Goal: Information Seeking & Learning: Learn about a topic

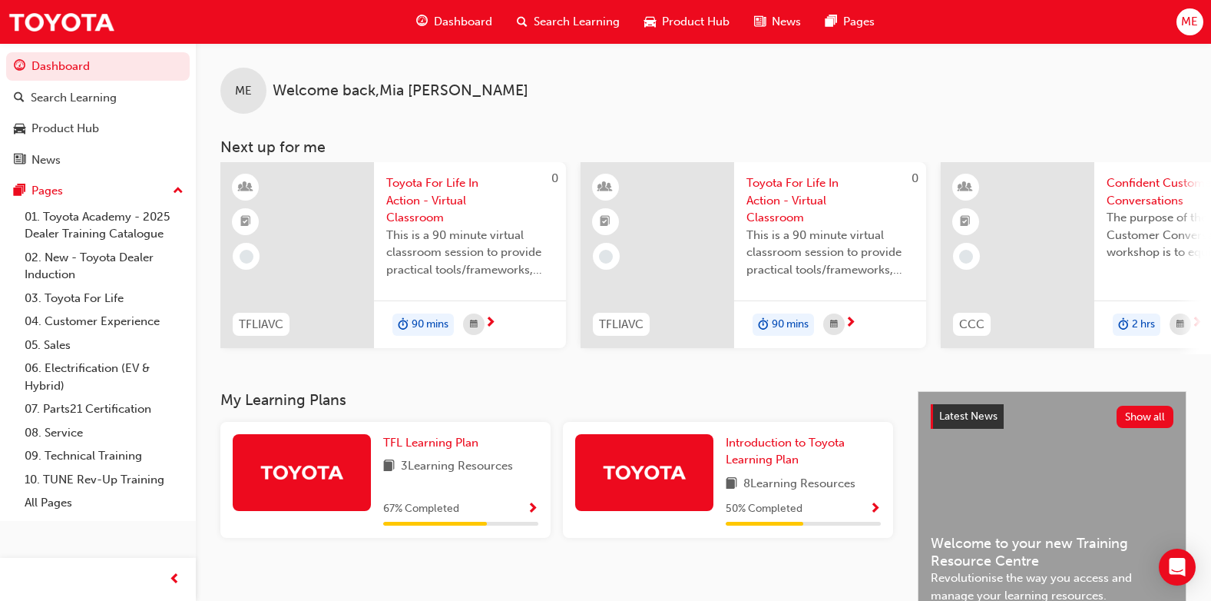
click at [566, 22] on span "Search Learning" at bounding box center [577, 22] width 86 height 18
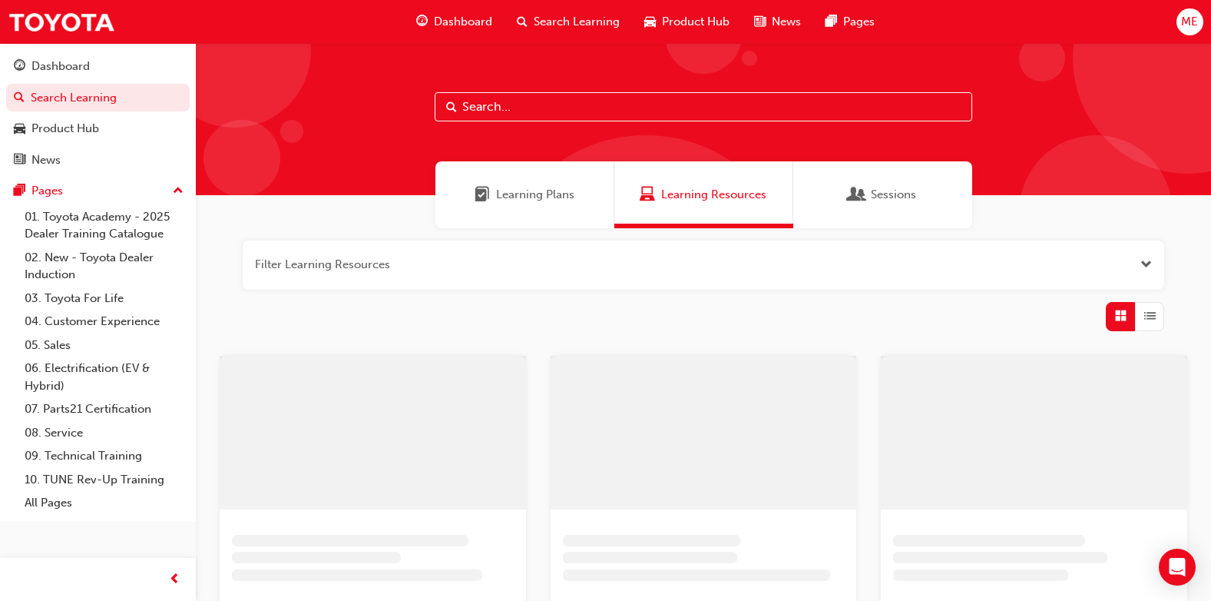
click at [528, 198] on span "Learning Plans" at bounding box center [535, 195] width 78 height 18
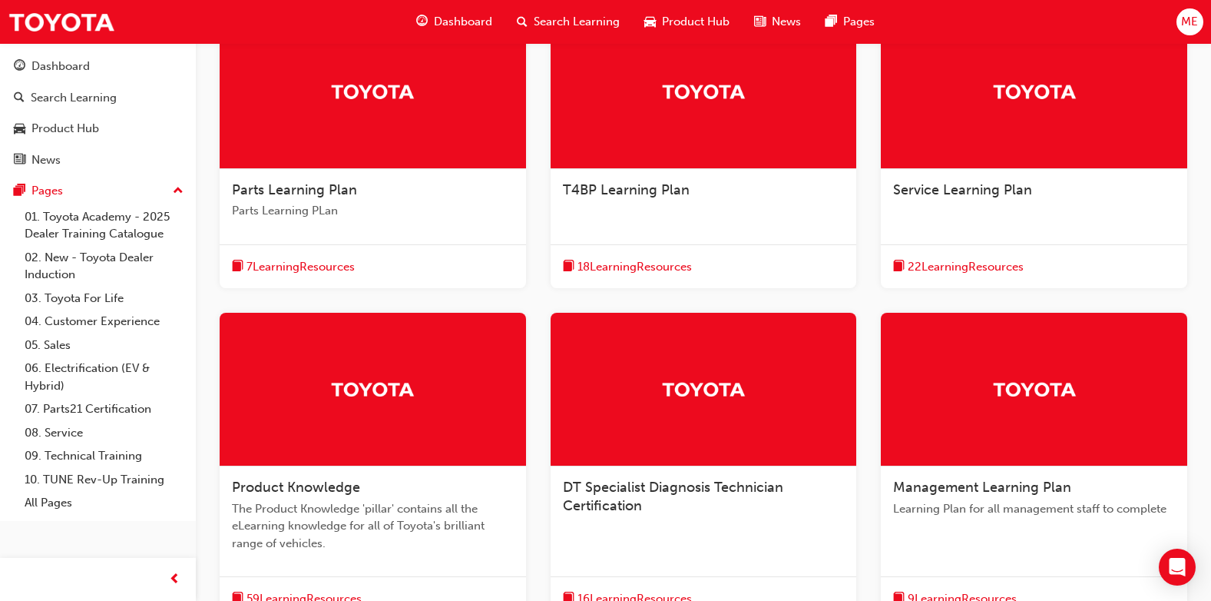
scroll to position [461, 0]
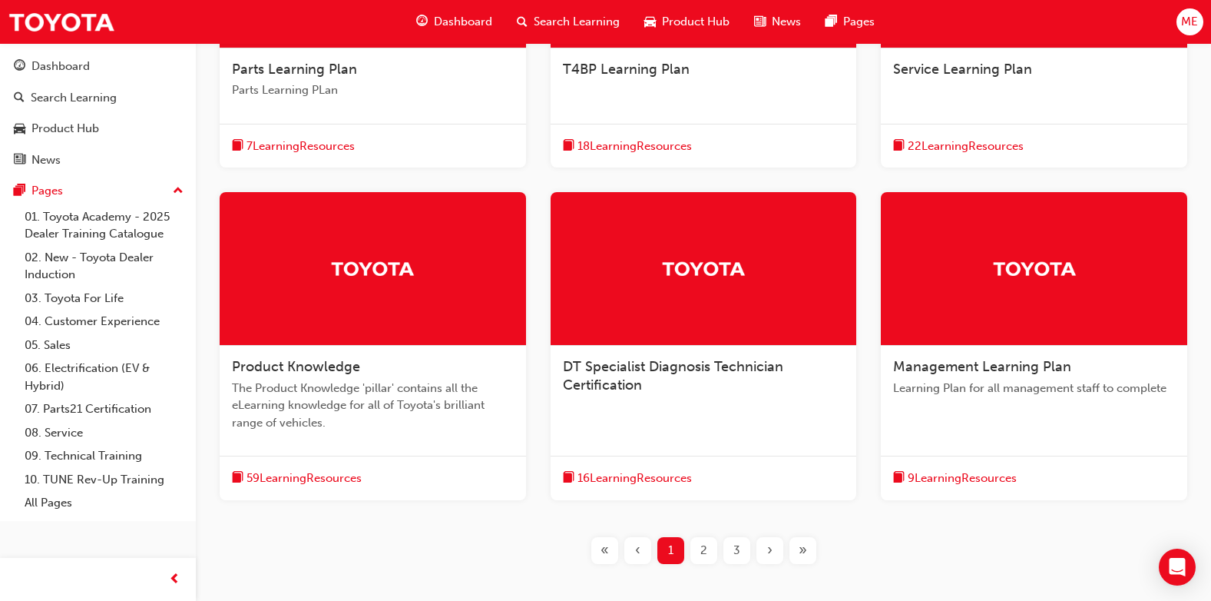
click at [329, 474] on span "59 Learning Resources" at bounding box center [303, 478] width 115 height 18
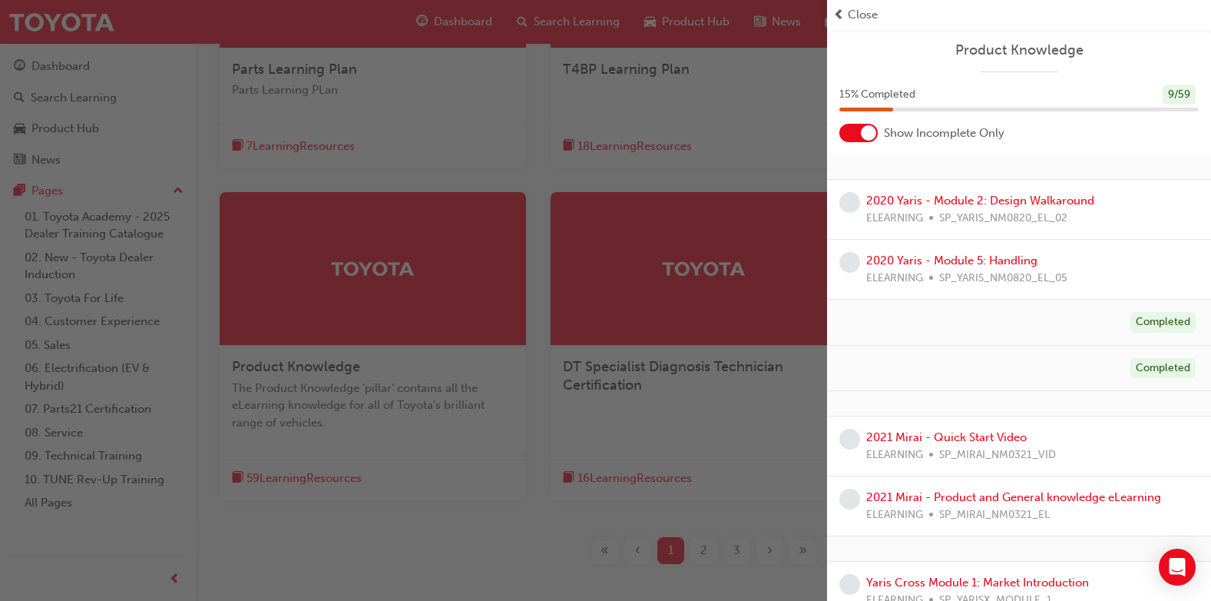
click at [276, 283] on div "button" at bounding box center [413, 300] width 827 height 601
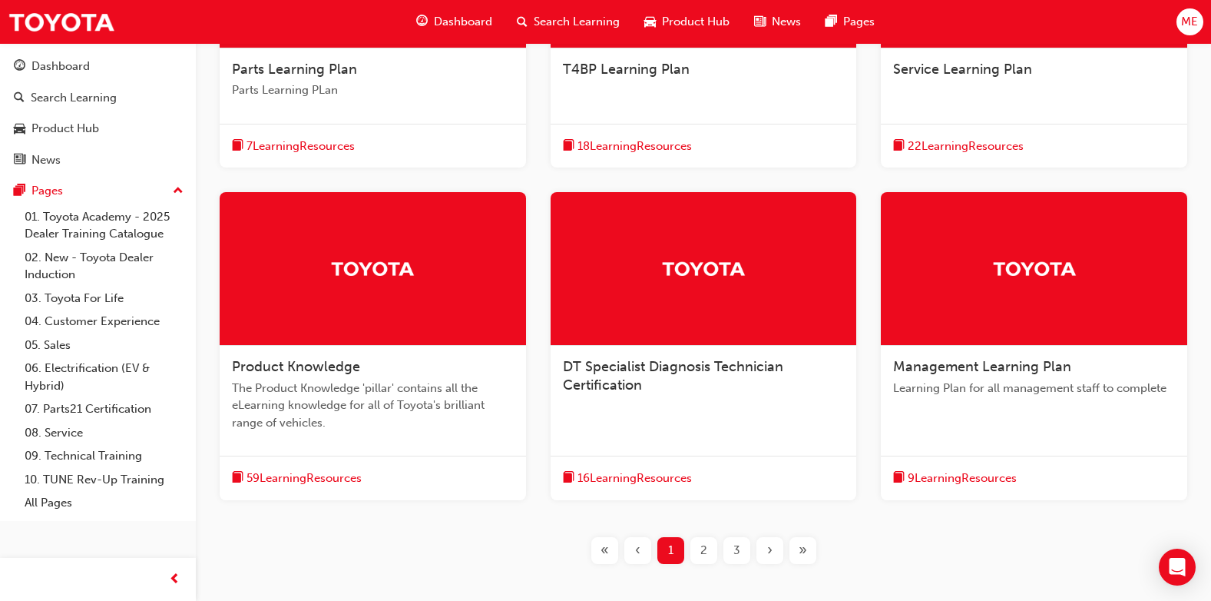
click at [276, 283] on div at bounding box center [373, 269] width 306 height 154
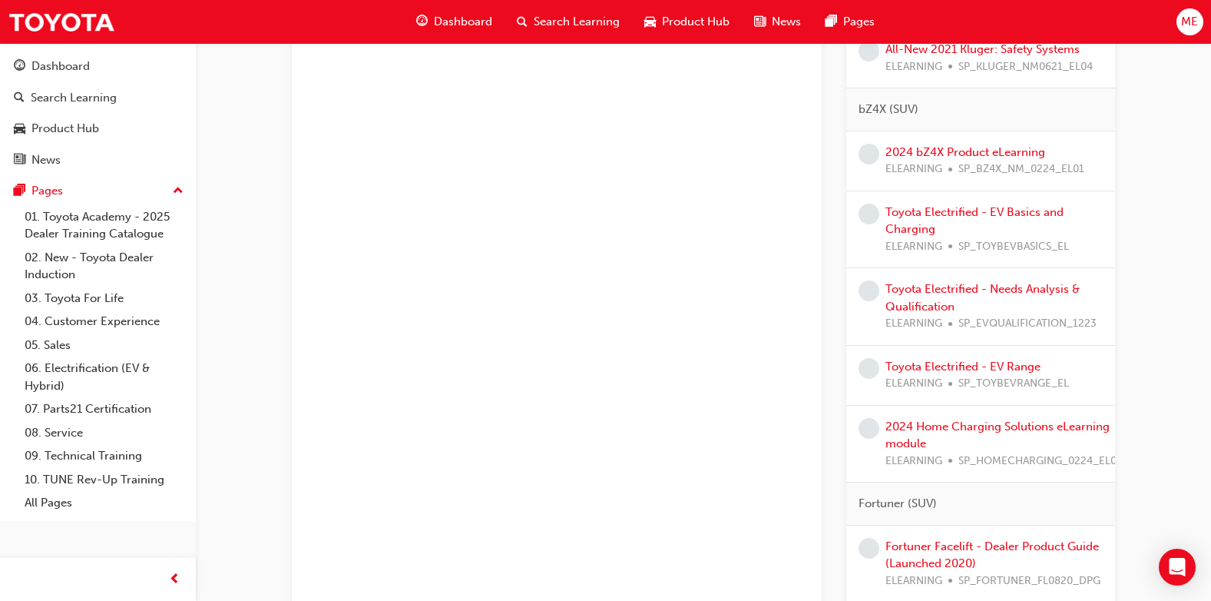
scroll to position [1459, 0]
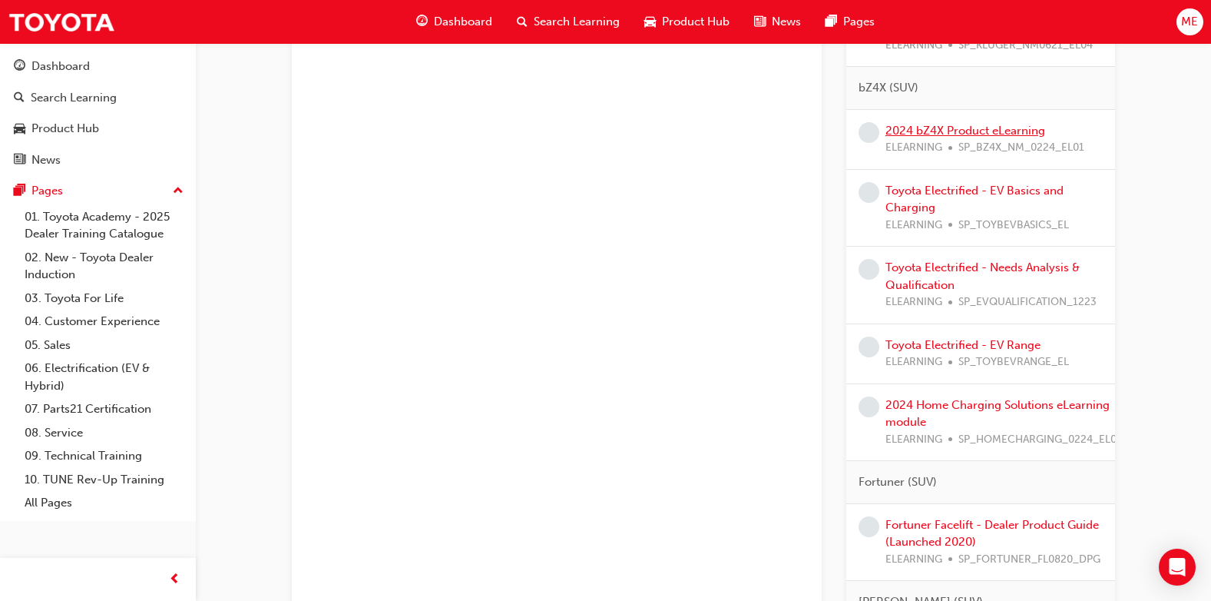
click at [928, 137] on link "2024 bZ4X Product eLearning" at bounding box center [965, 131] width 160 height 14
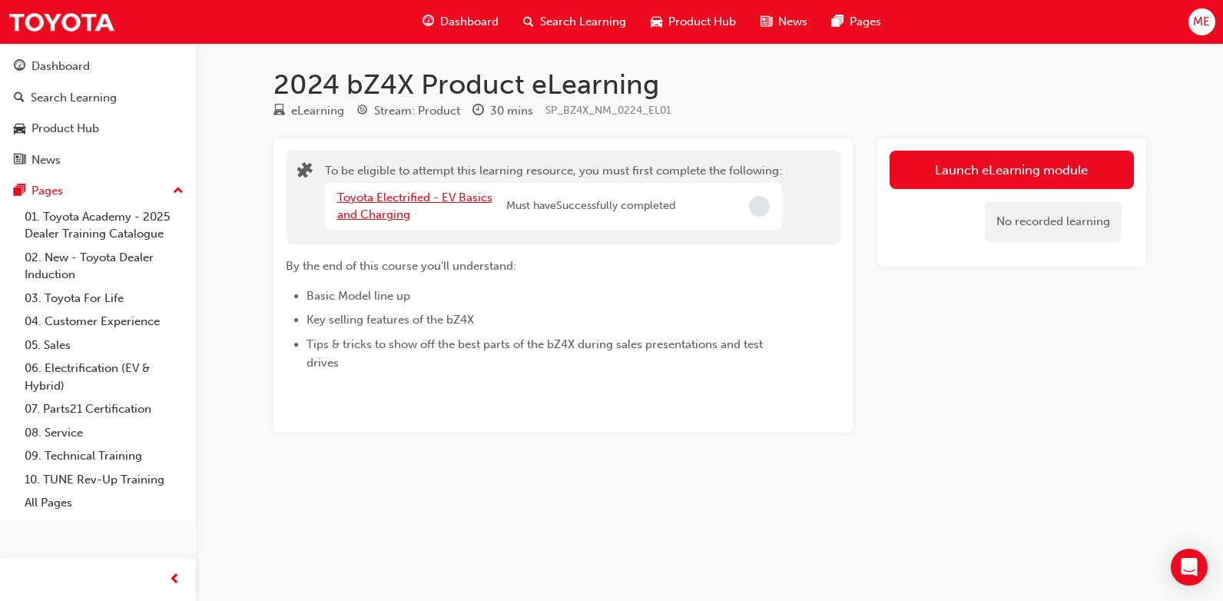
click at [394, 200] on link "Toyota Electrified - EV Basics and Charging" at bounding box center [414, 205] width 155 height 31
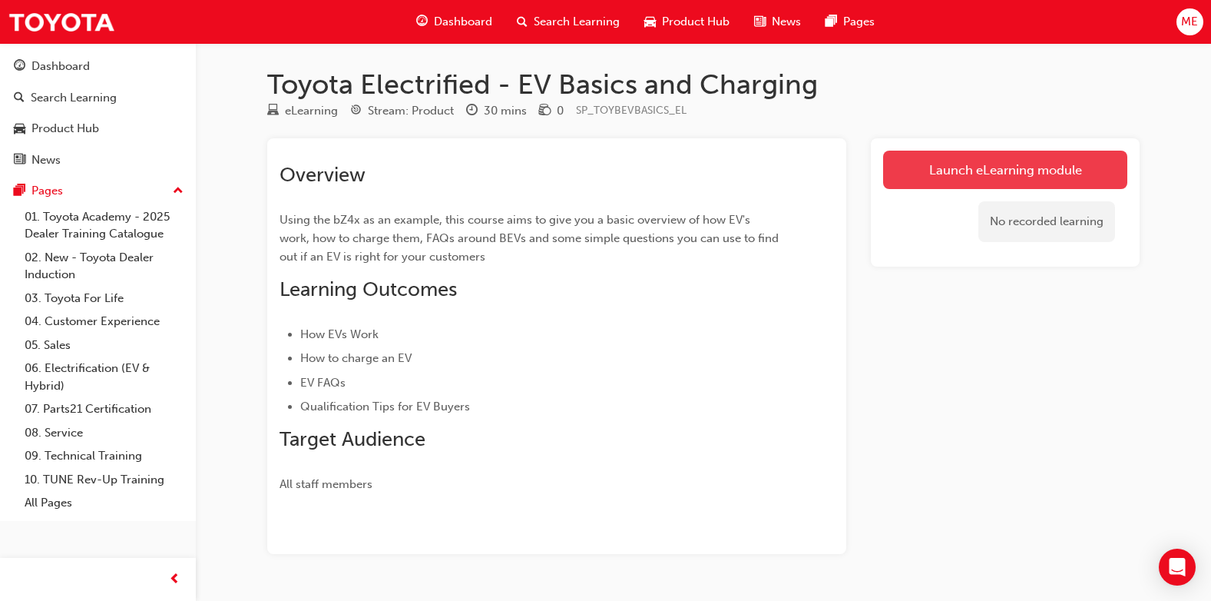
click at [945, 170] on link "Launch eLearning module" at bounding box center [1005, 170] width 244 height 38
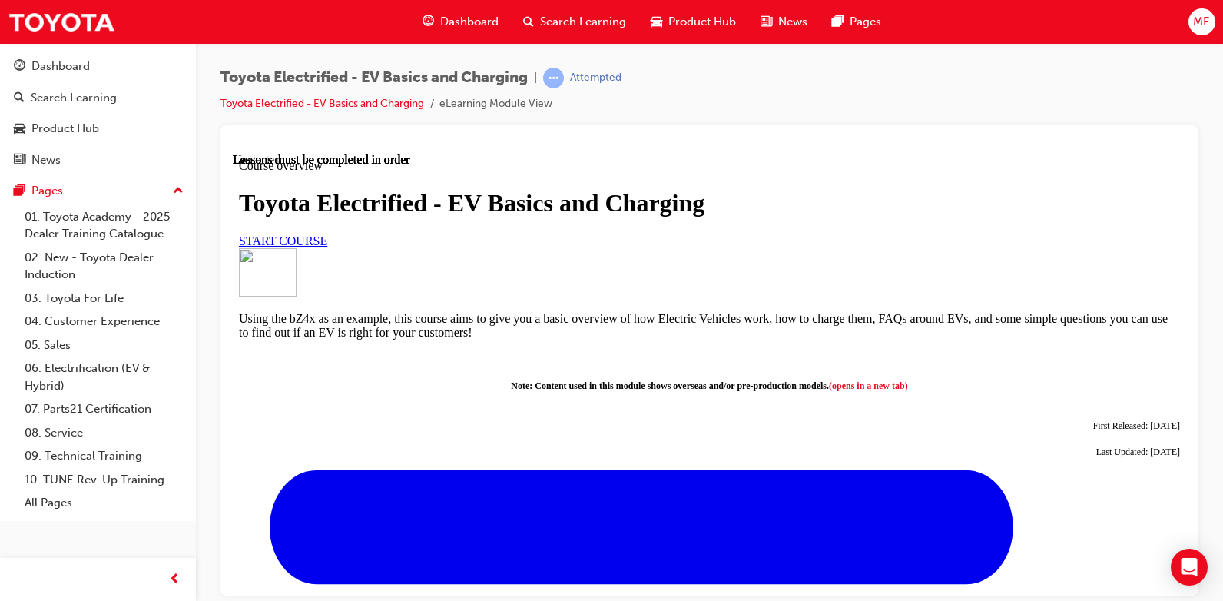
click at [327, 246] on span "START COURSE" at bounding box center [283, 239] width 88 height 13
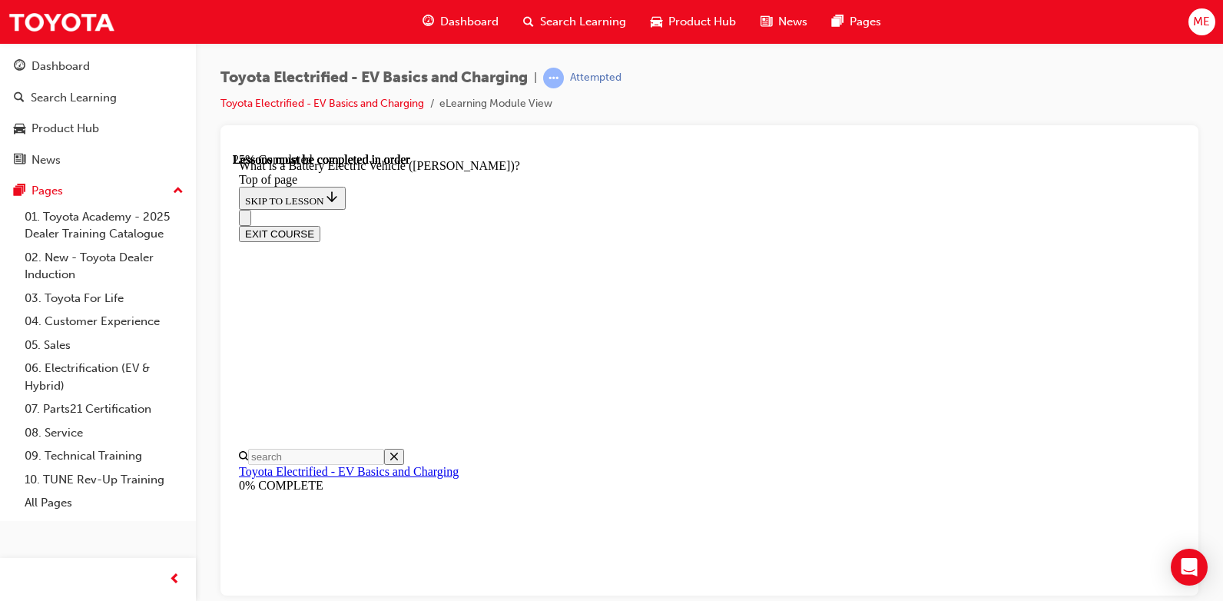
scroll to position [816, 0]
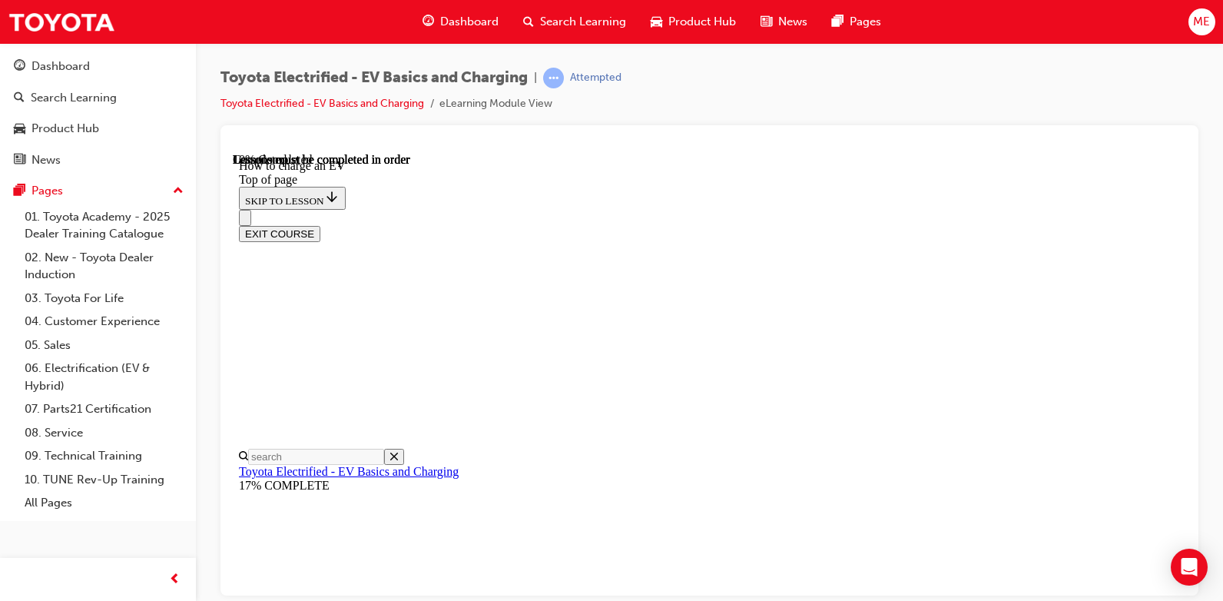
scroll to position [662, 0]
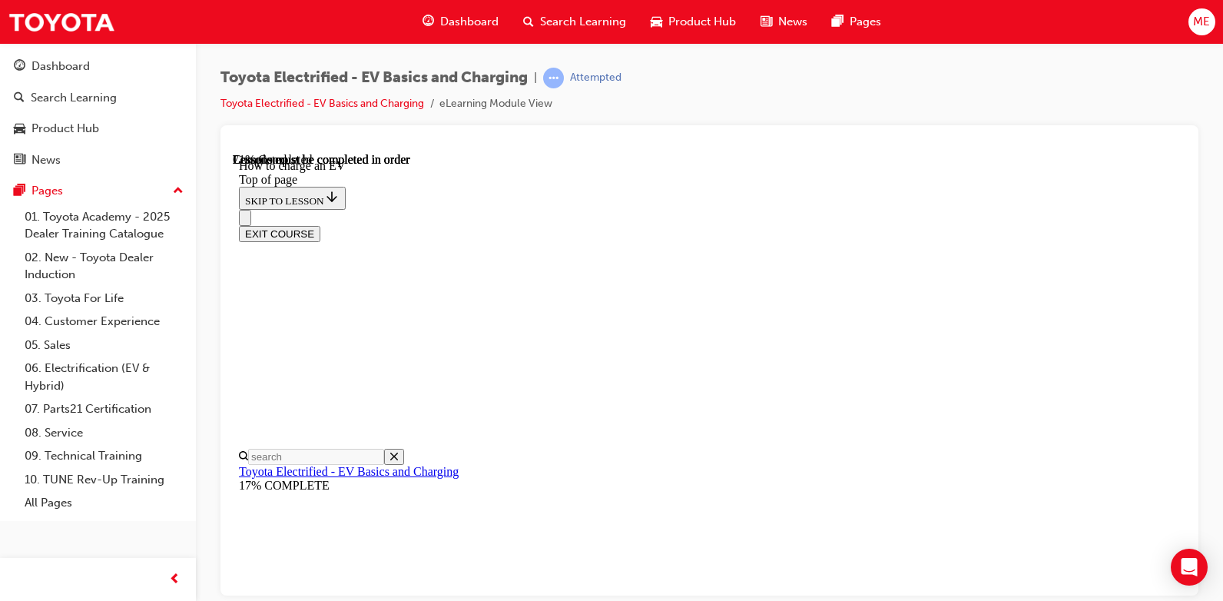
scroll to position [5555, 0]
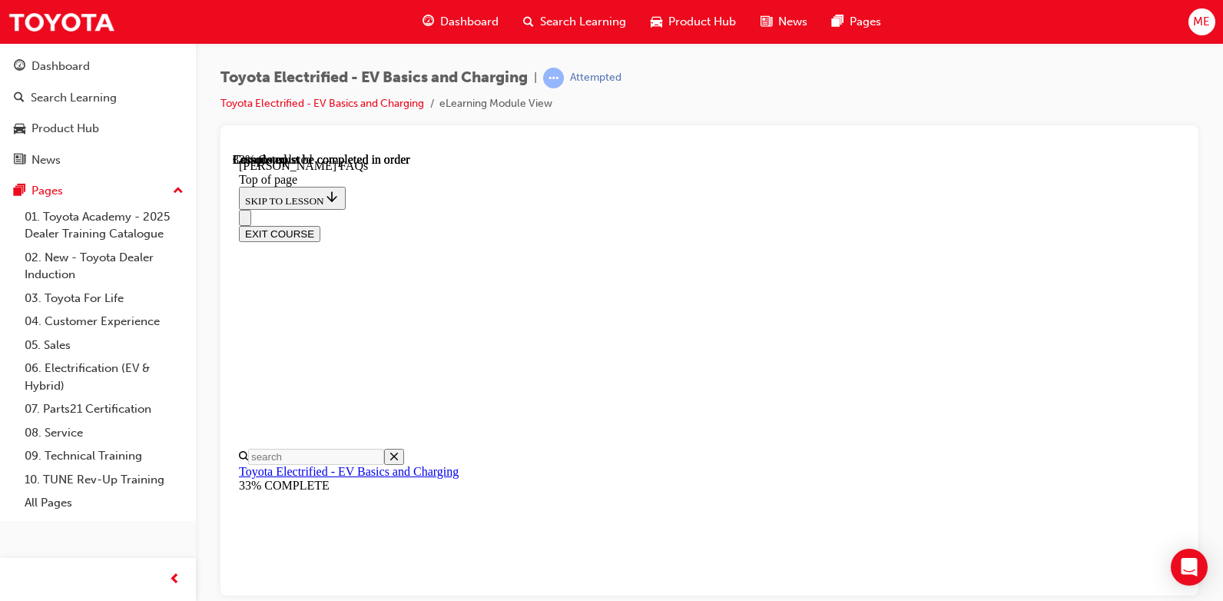
scroll to position [508, 0]
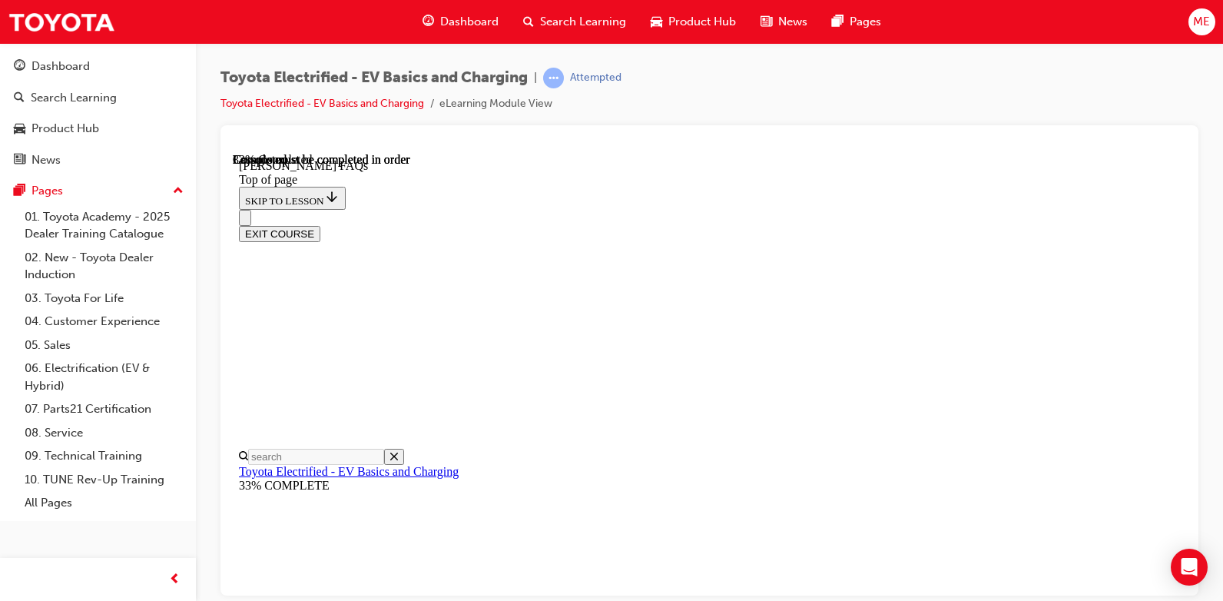
scroll to position [1430, 0]
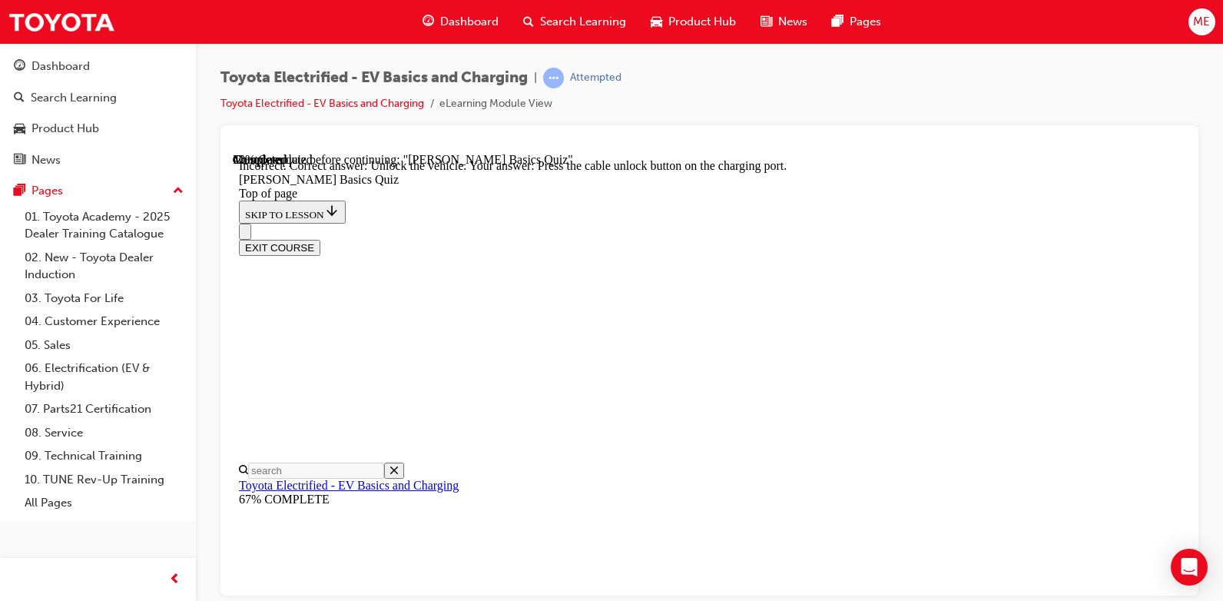
scroll to position [492, 0]
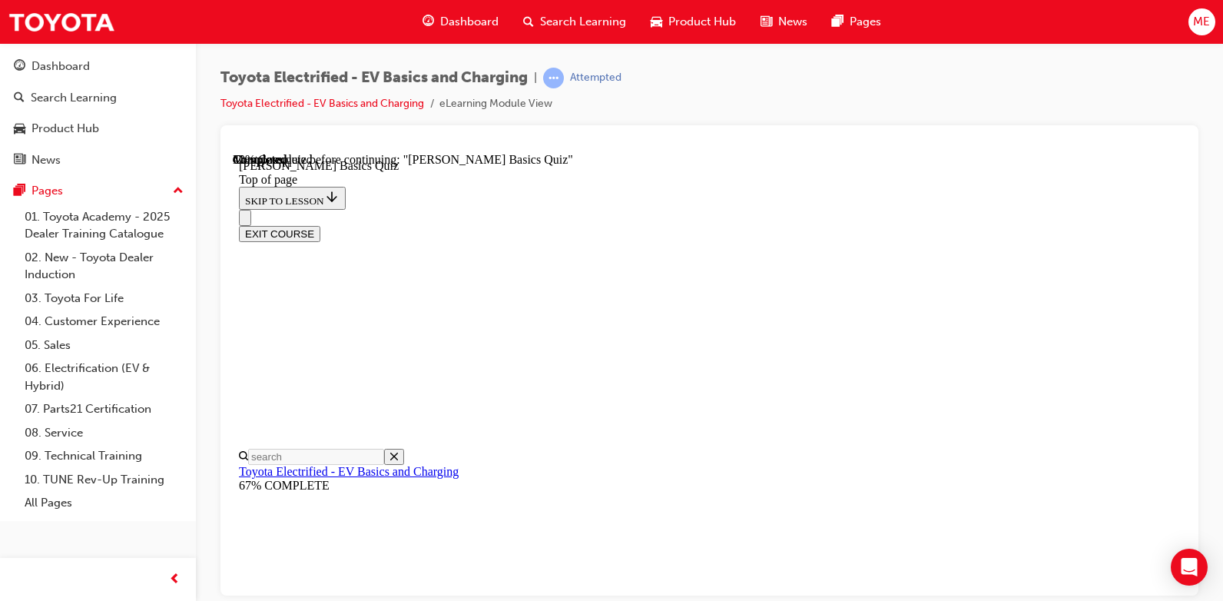
scroll to position [200, 0]
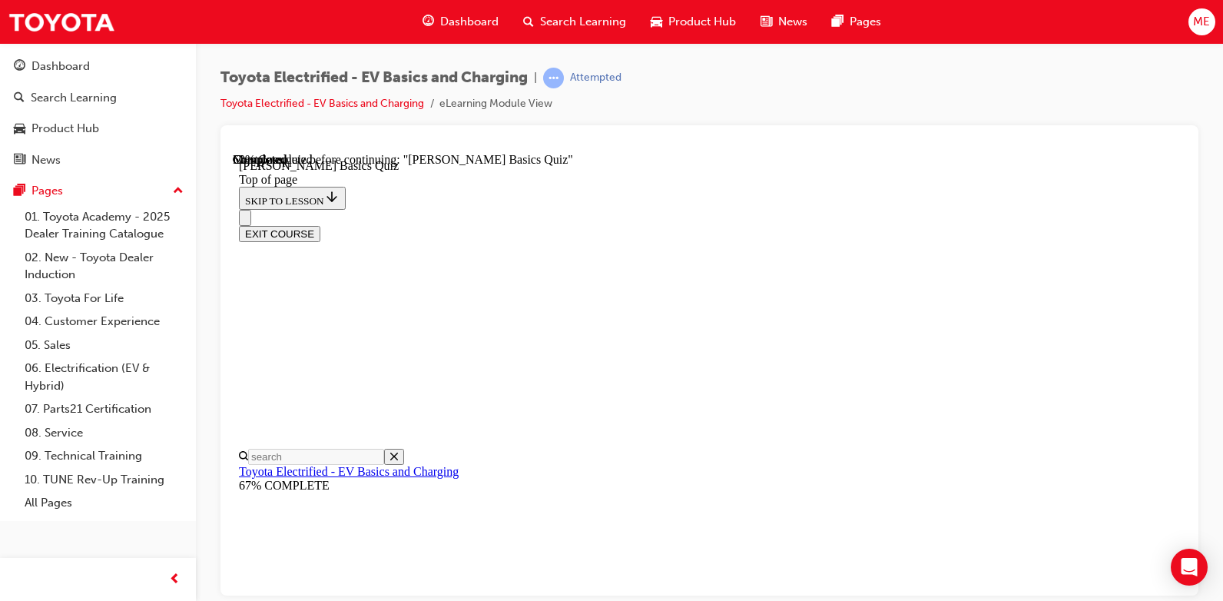
scroll to position [124, 0]
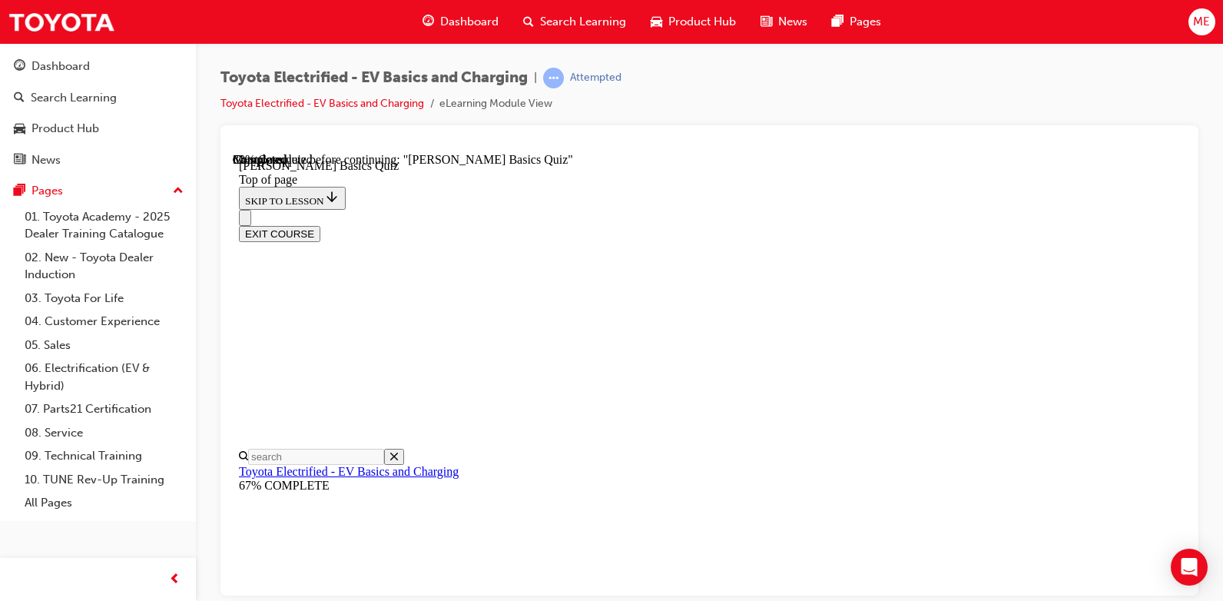
scroll to position [277, 0]
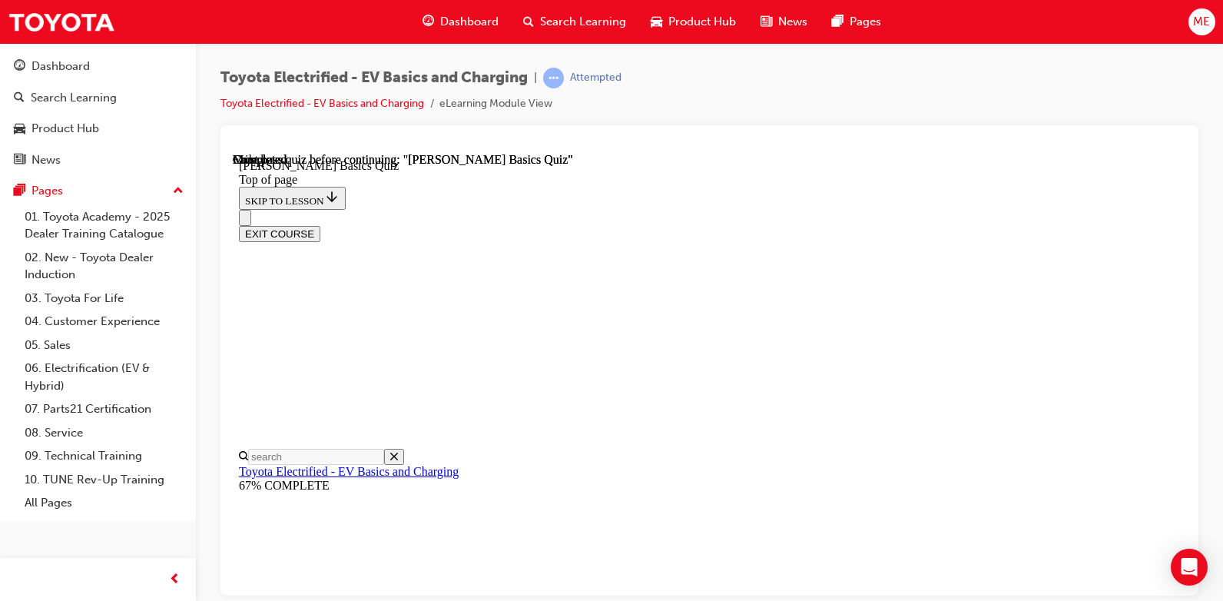
scroll to position [389, 0]
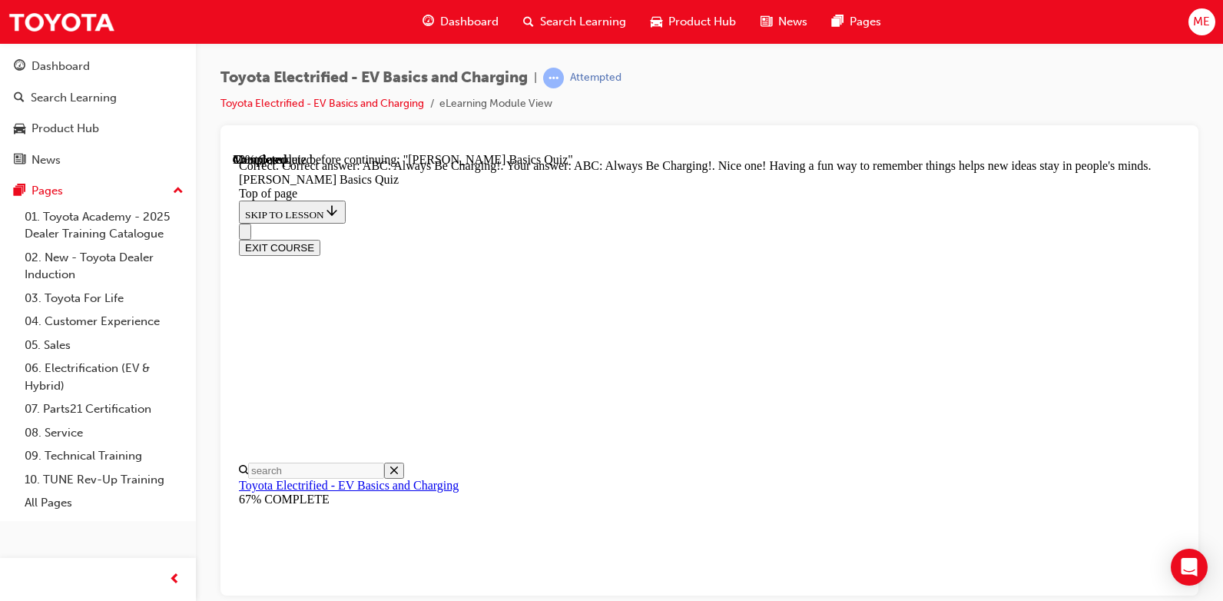
scroll to position [423, 0]
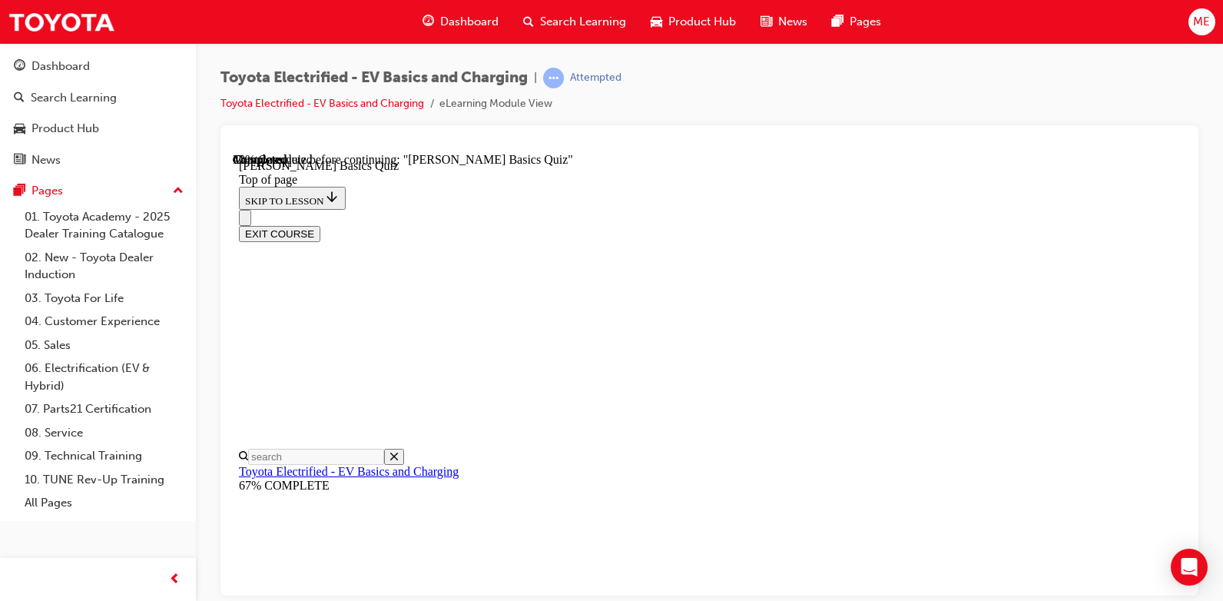
scroll to position [200, 0]
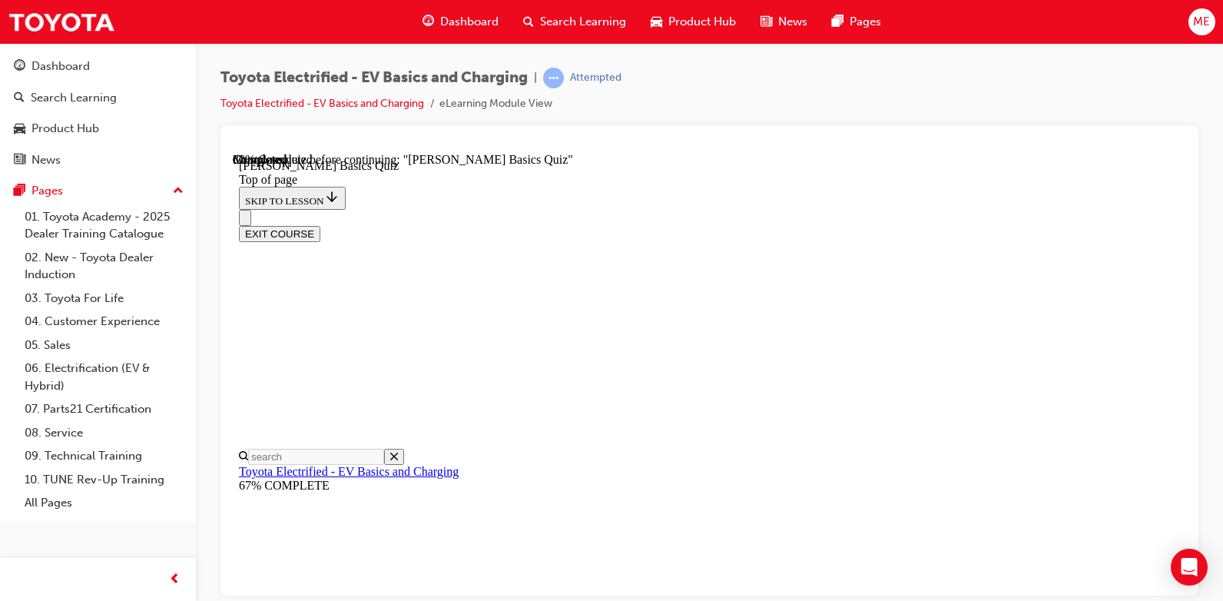
scroll to position [353, 0]
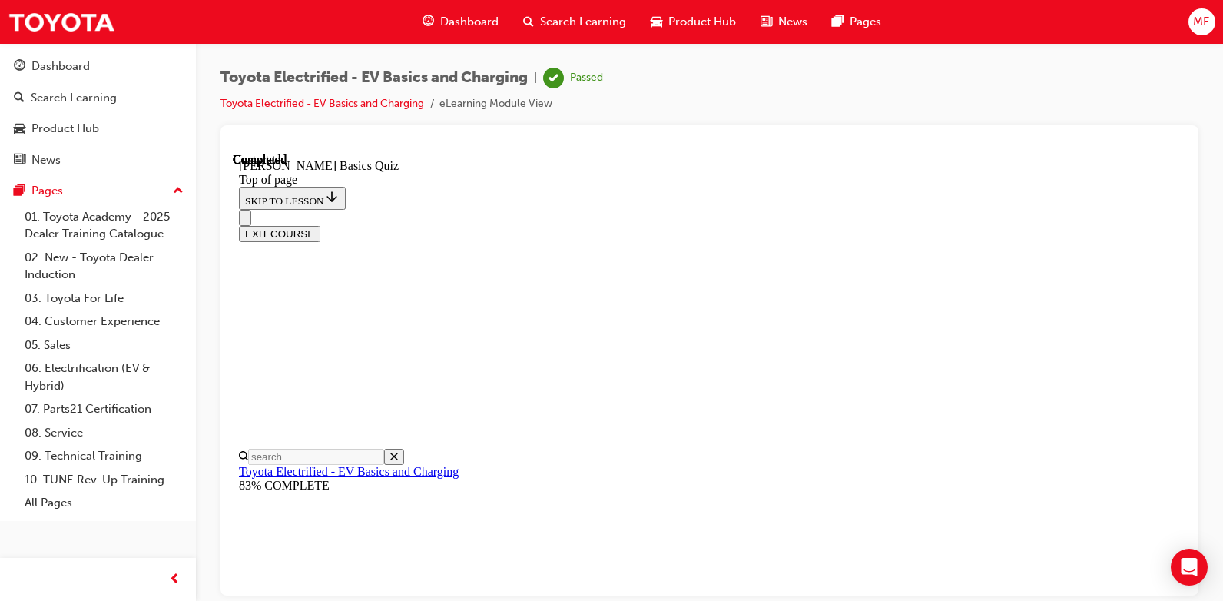
scroll to position [389, 0]
click at [320, 225] on button "EXIT COURSE" at bounding box center [279, 233] width 81 height 16
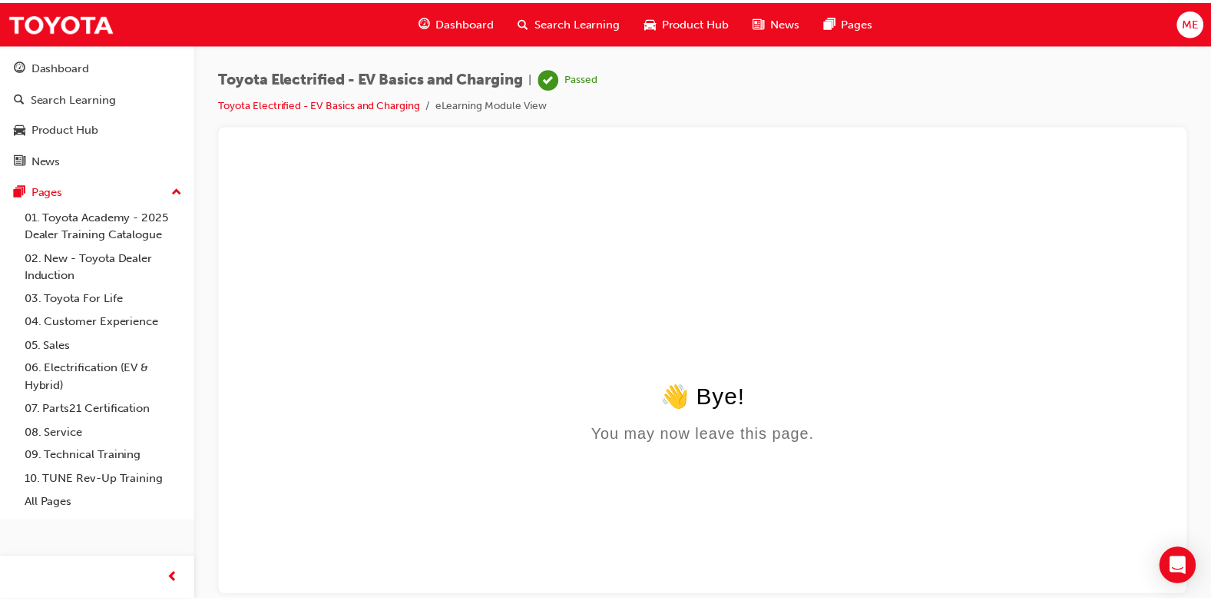
scroll to position [0, 0]
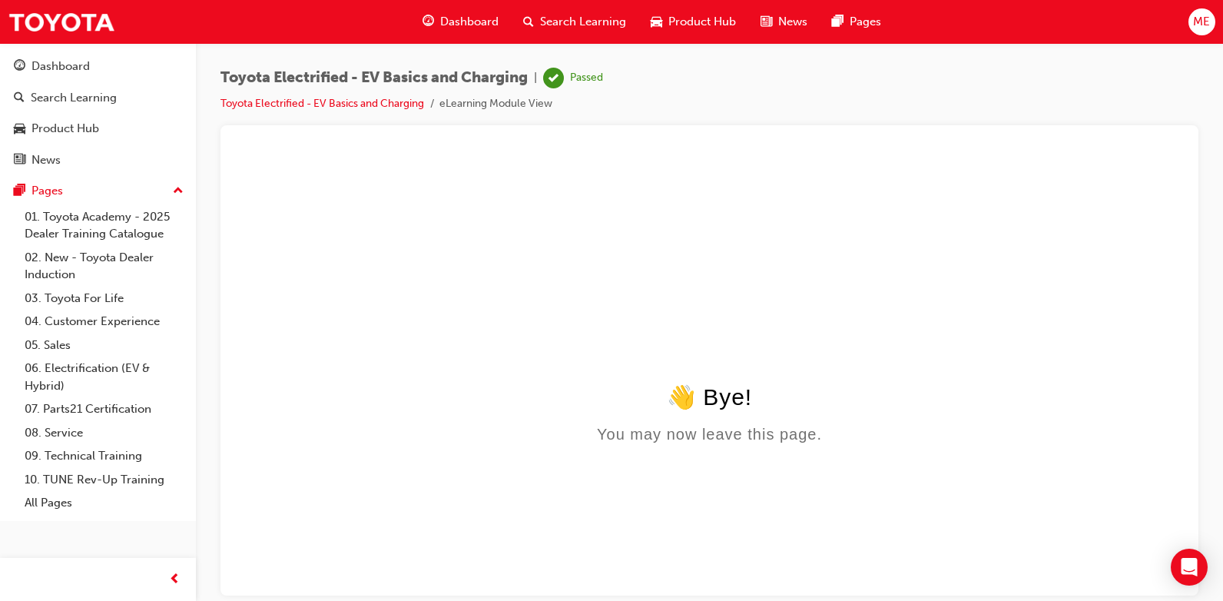
click at [557, 28] on span "Search Learning" at bounding box center [583, 22] width 86 height 18
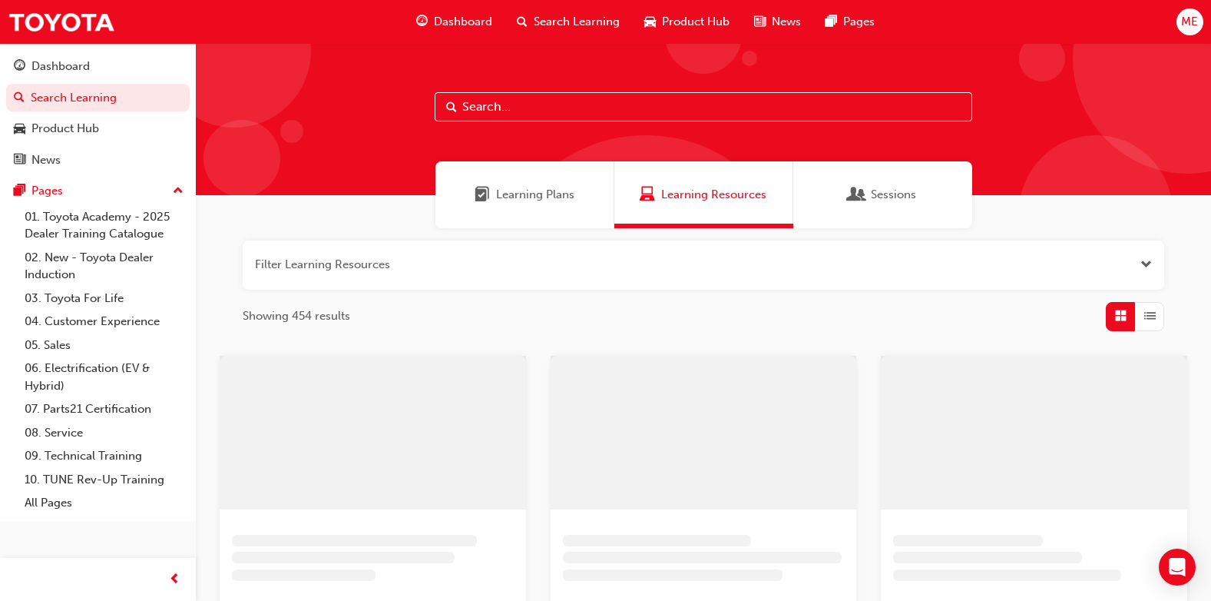
click at [485, 197] on span "Learning Plans" at bounding box center [482, 195] width 15 height 18
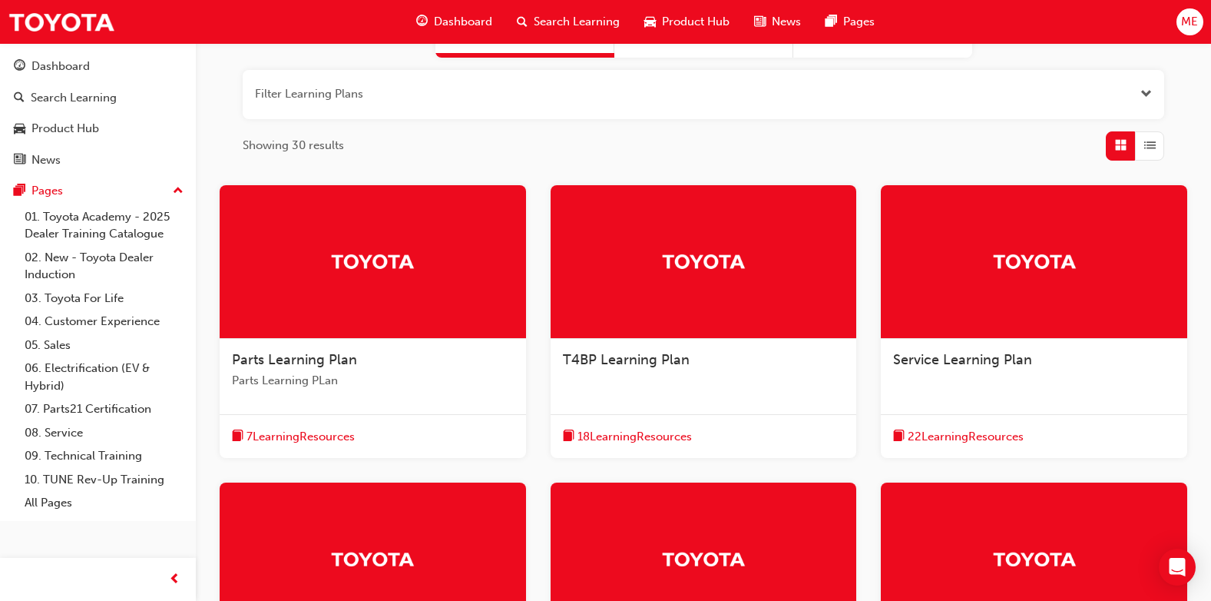
scroll to position [401, 0]
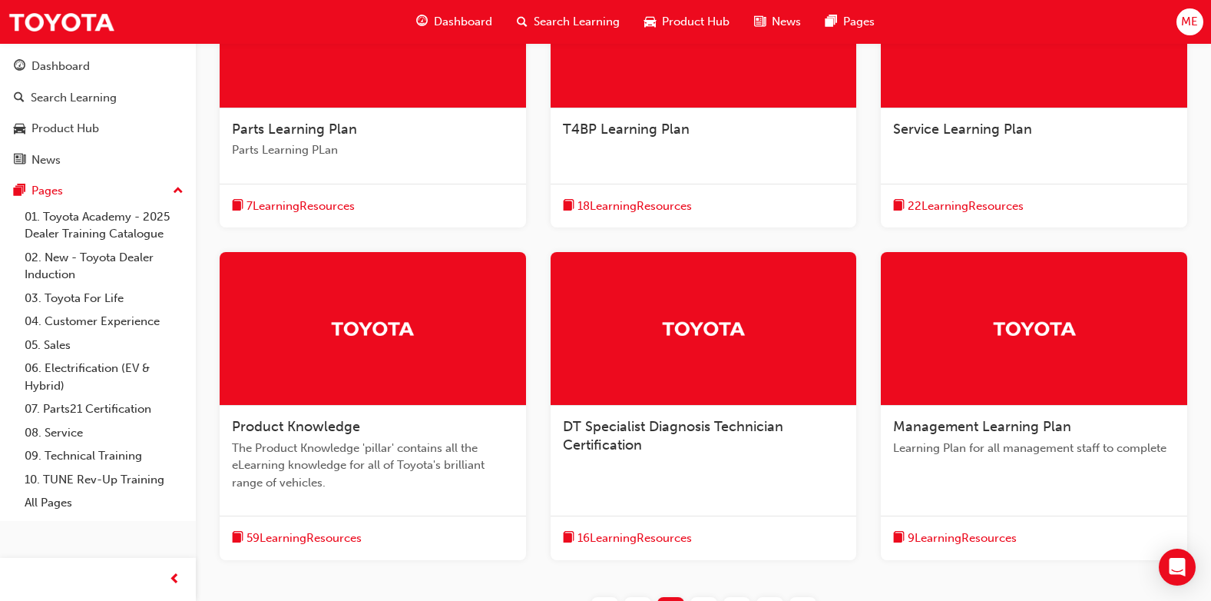
click at [383, 342] on img at bounding box center [372, 328] width 84 height 27
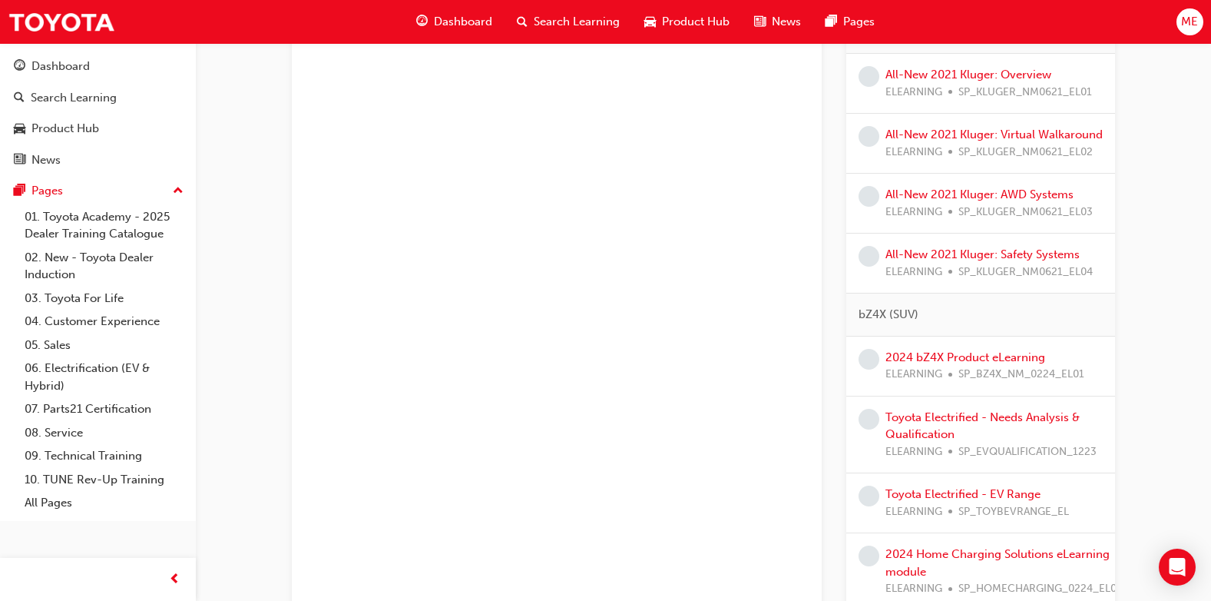
scroll to position [1305, 0]
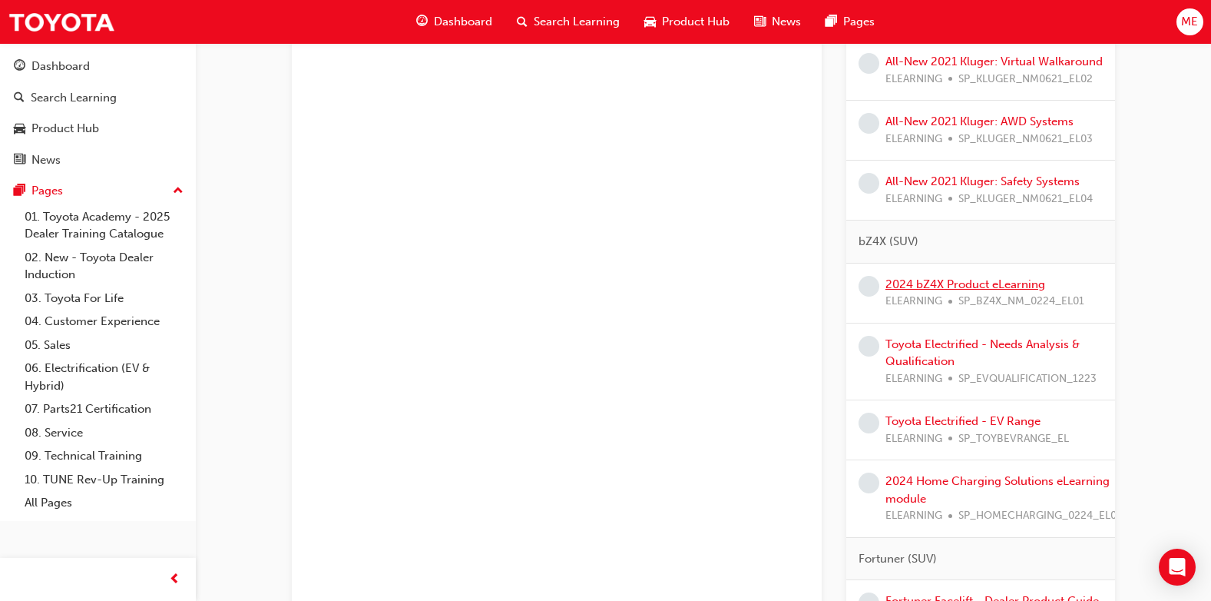
click at [909, 291] on link "2024 bZ4X Product eLearning" at bounding box center [965, 284] width 160 height 14
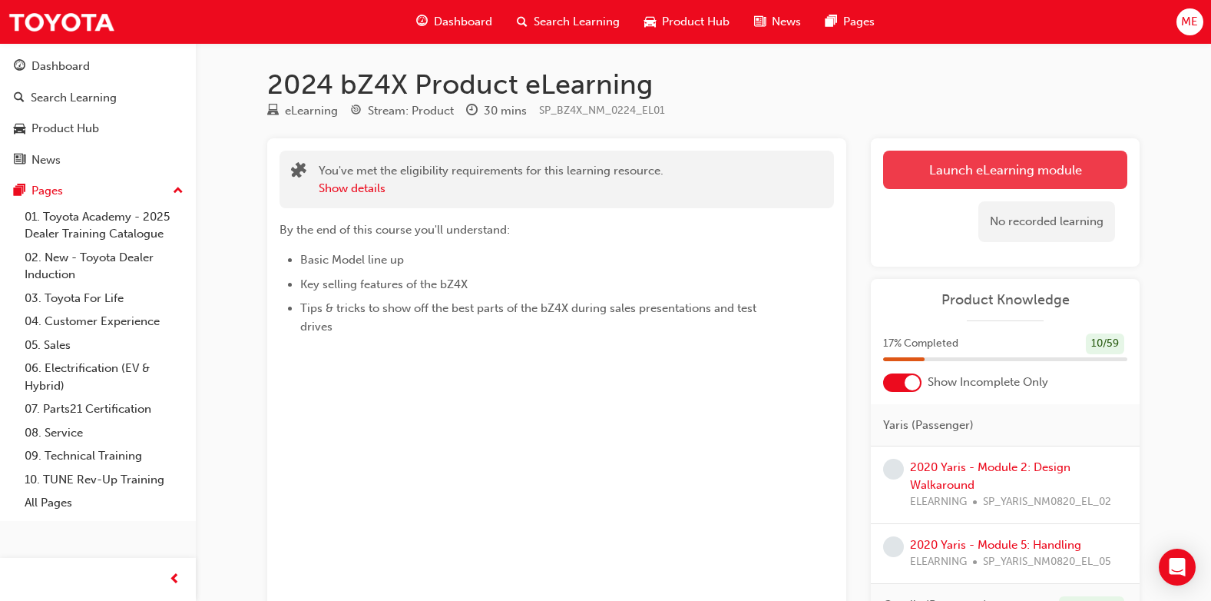
click at [966, 178] on link "Launch eLearning module" at bounding box center [1005, 170] width 244 height 38
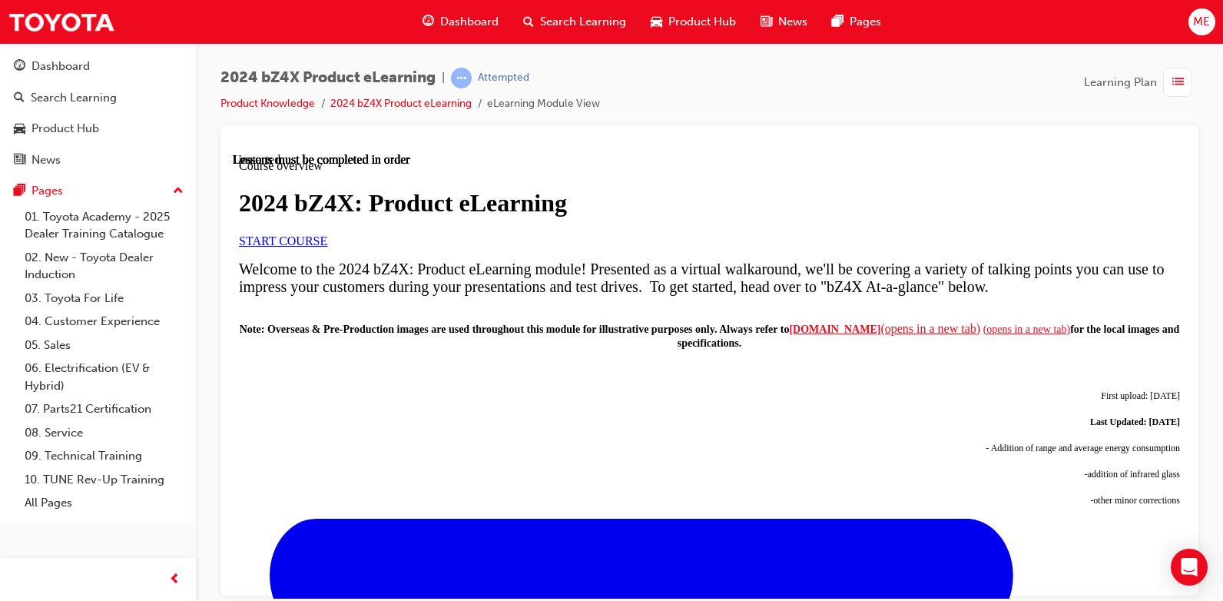
click at [327, 246] on link "START COURSE" at bounding box center [283, 239] width 88 height 13
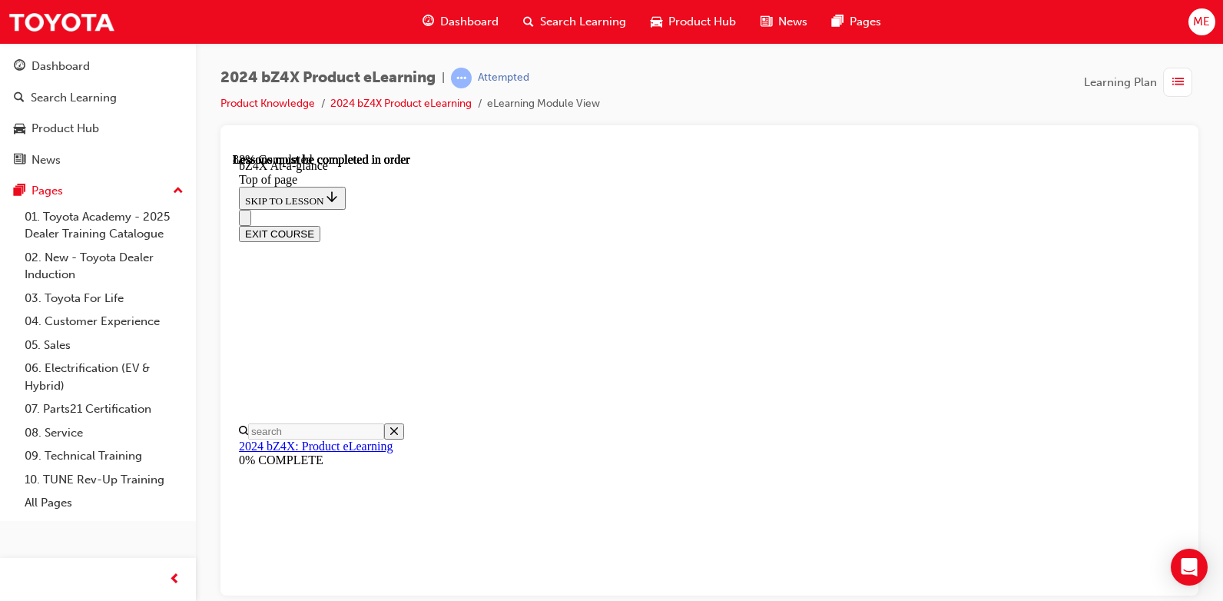
scroll to position [2241, 0]
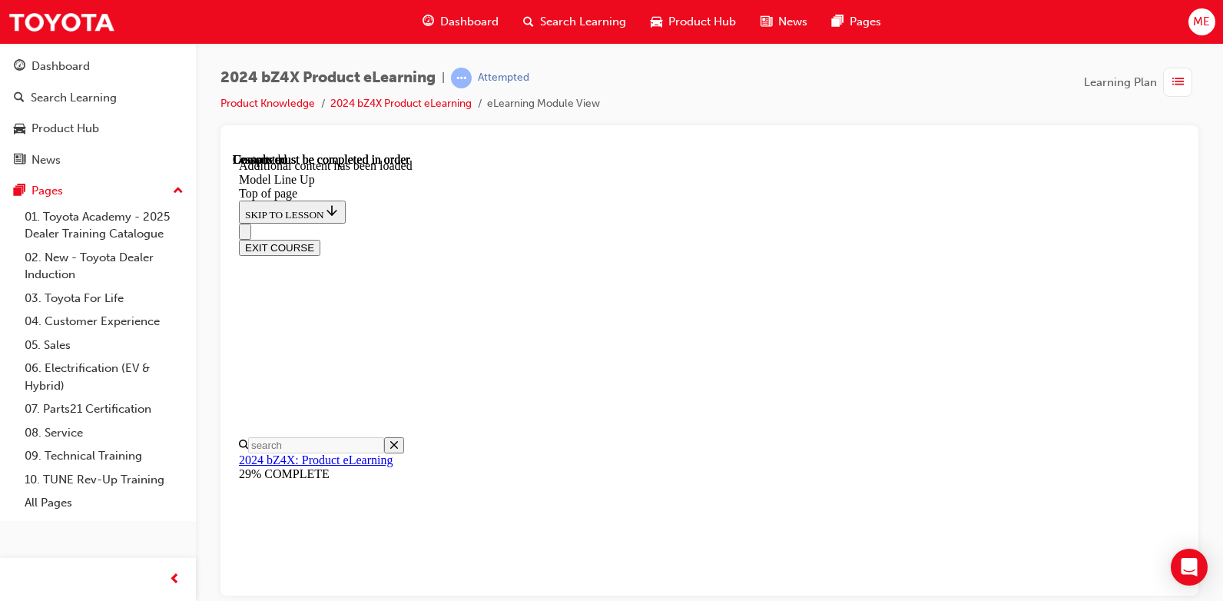
scroll to position [2956, 0]
drag, startPoint x: 776, startPoint y: 561, endPoint x: 685, endPoint y: 449, distance: 144.6
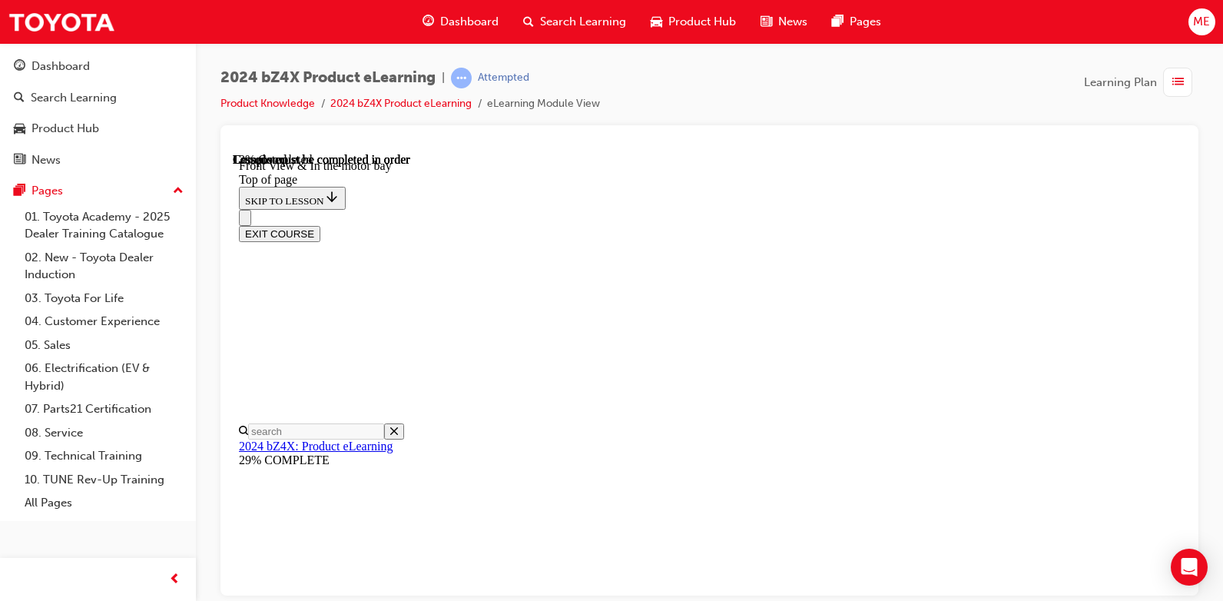
scroll to position [432, 0]
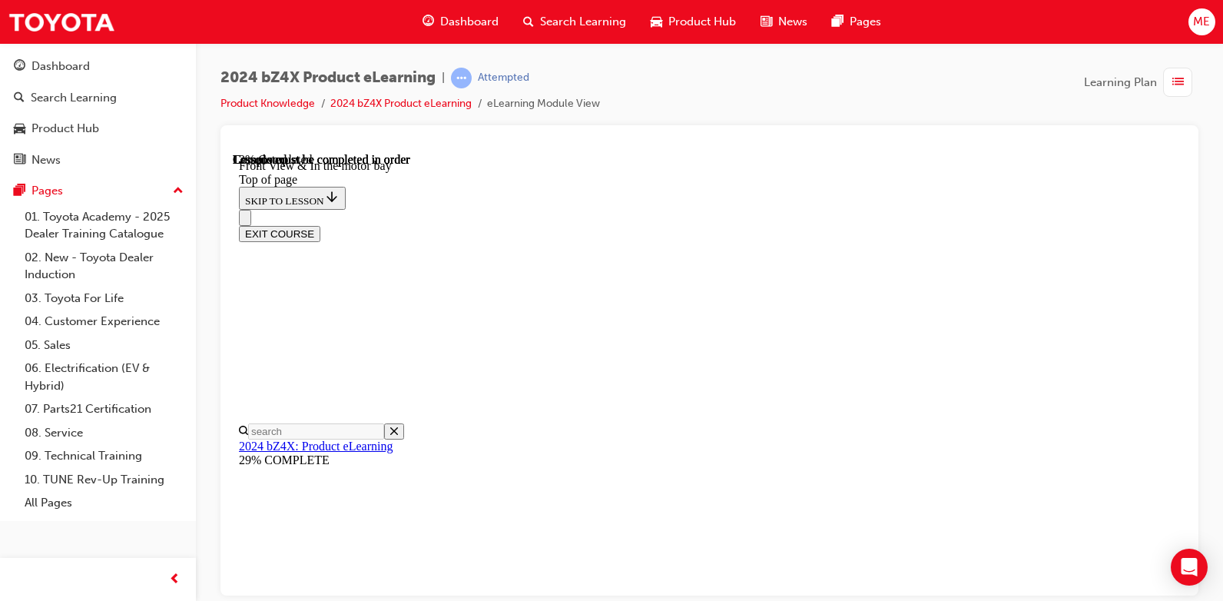
scroll to position [182, 0]
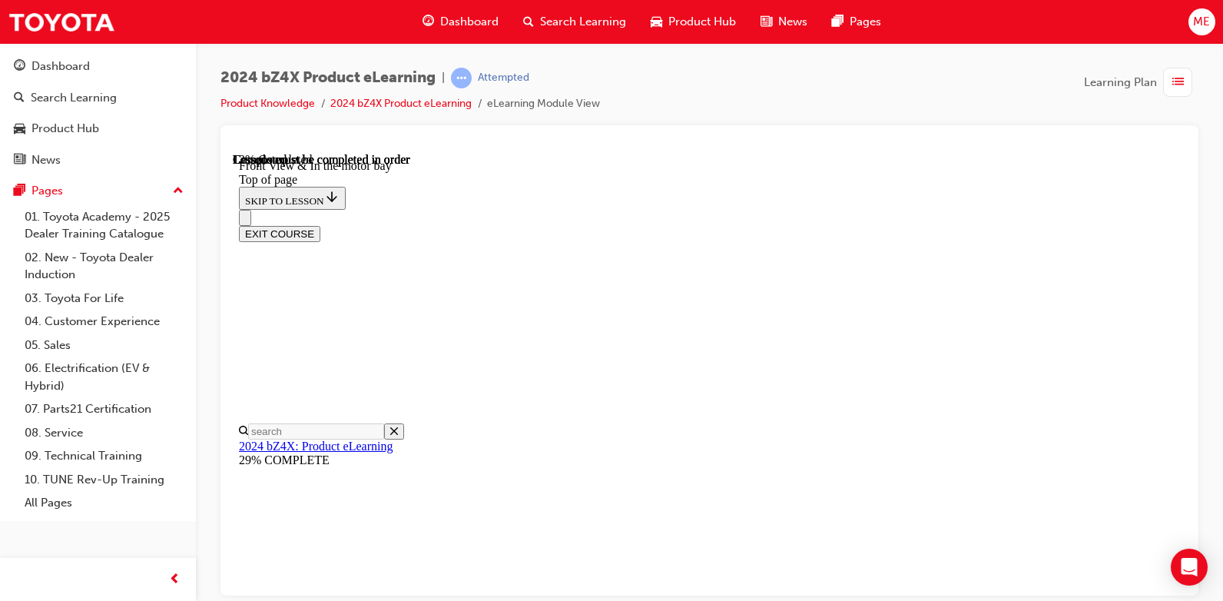
scroll to position [141, 0]
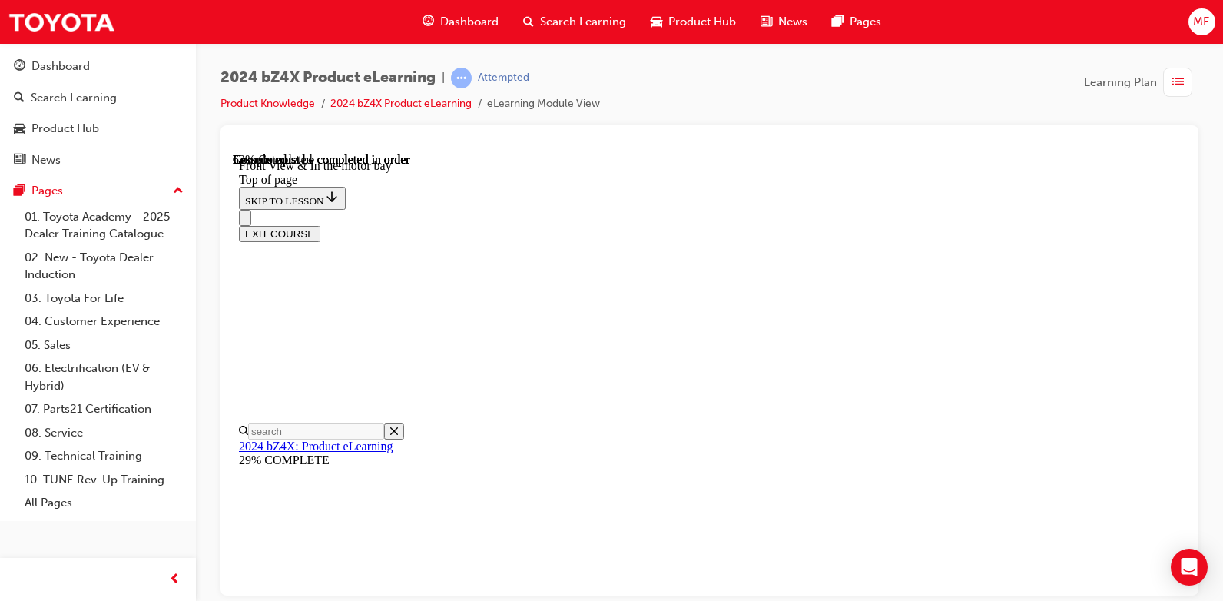
scroll to position [2030, 0]
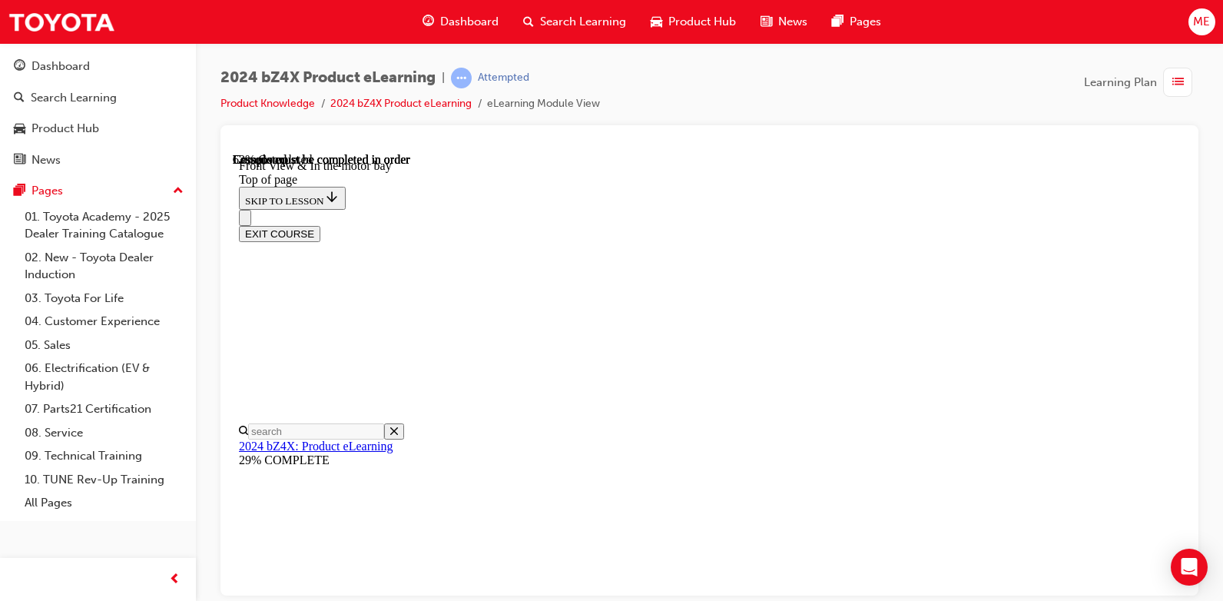
scroll to position [141, 0]
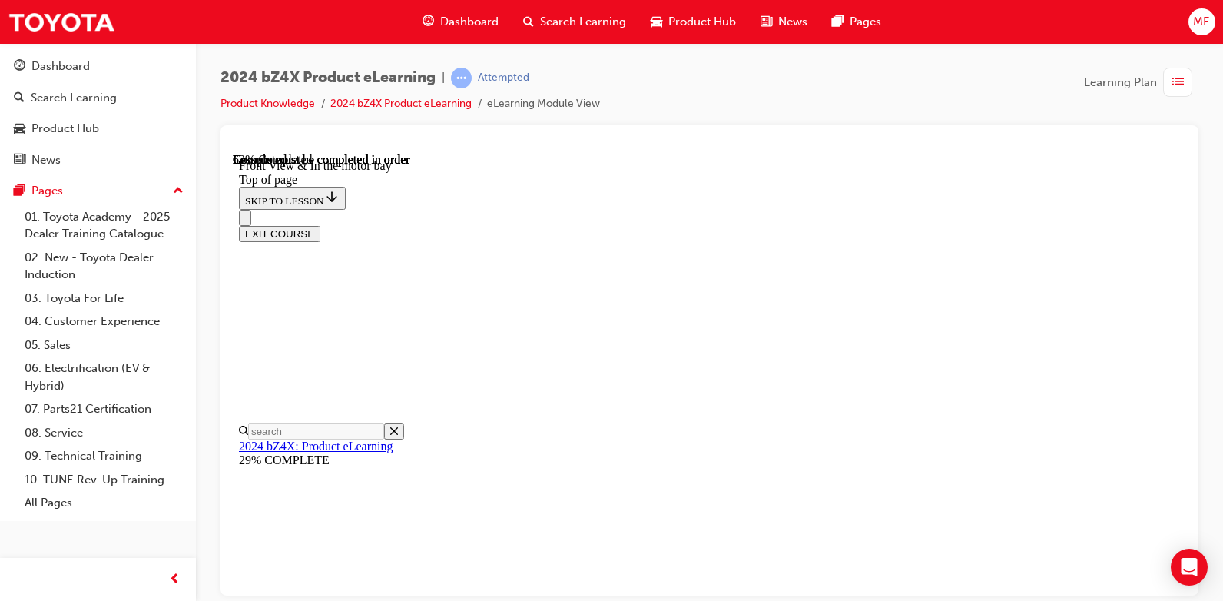
click at [812, 153] on iframe at bounding box center [709, 375] width 953 height 445
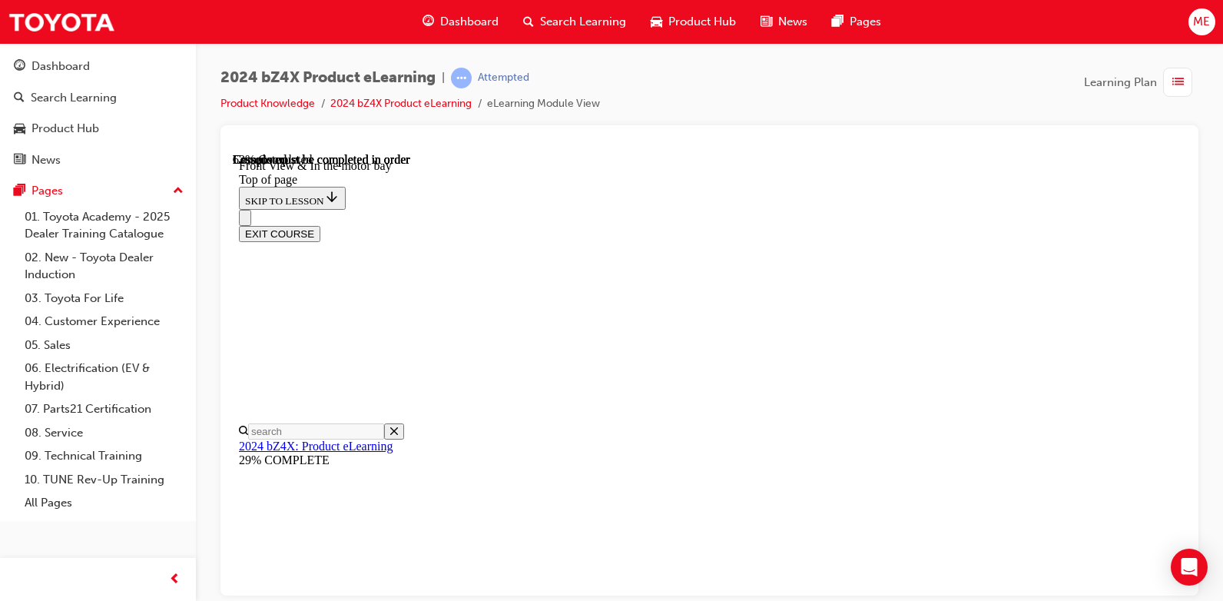
drag, startPoint x: 918, startPoint y: 477, endPoint x: 891, endPoint y: 523, distance: 53.3
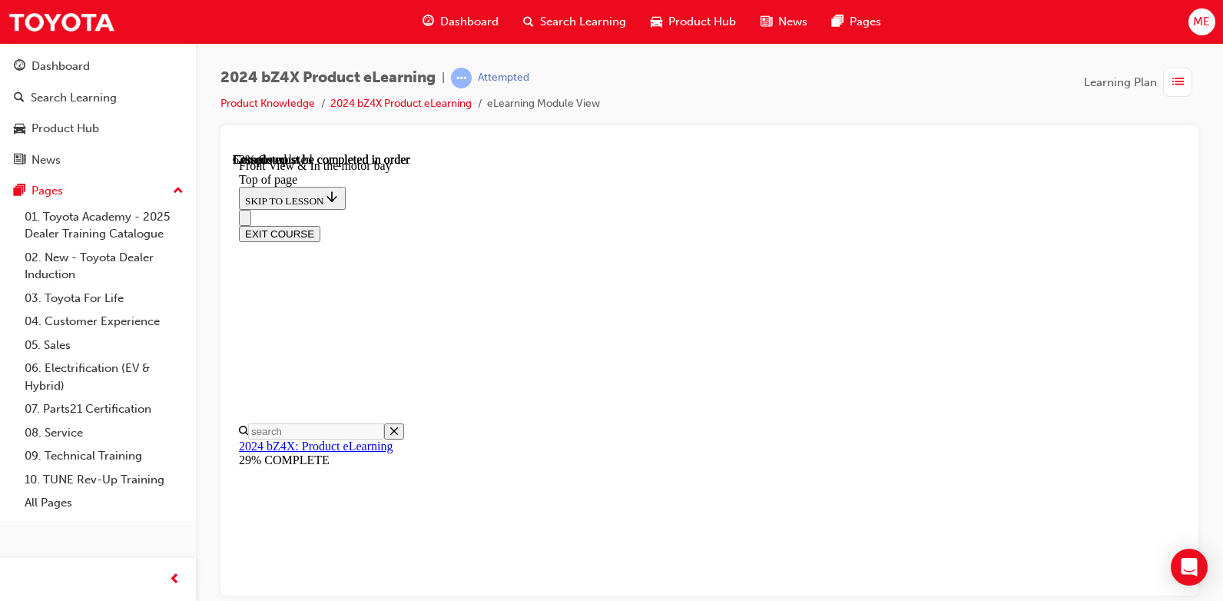
scroll to position [90, 0]
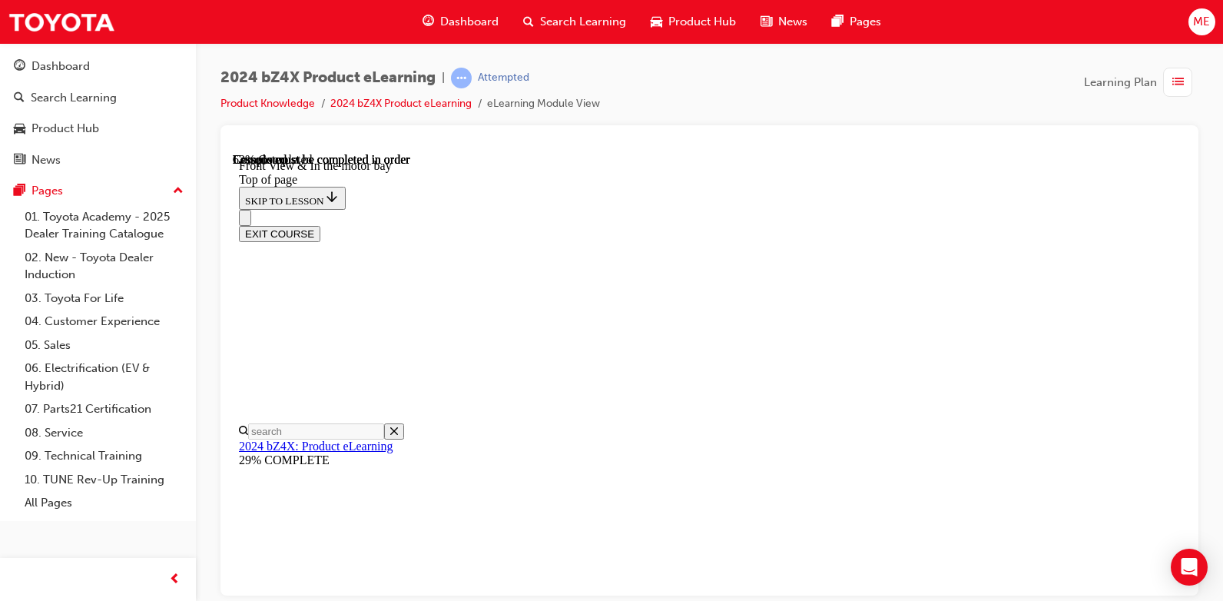
scroll to position [0, 0]
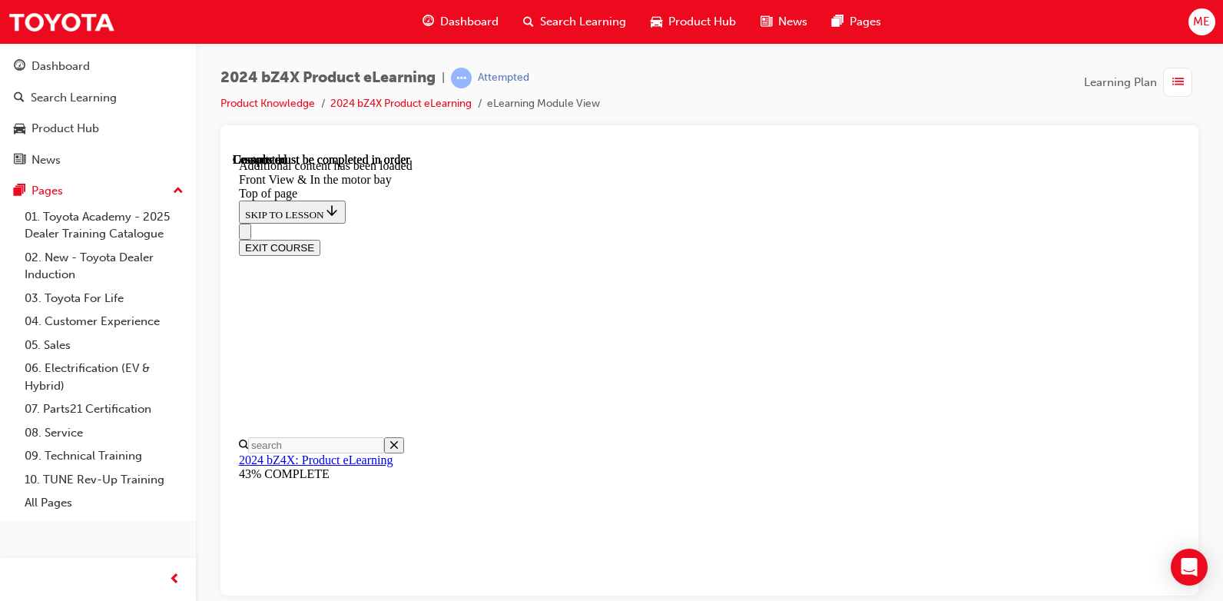
drag, startPoint x: 693, startPoint y: 355, endPoint x: 756, endPoint y: 355, distance: 63.0
drag, startPoint x: 732, startPoint y: 418, endPoint x: 797, endPoint y: 421, distance: 65.3
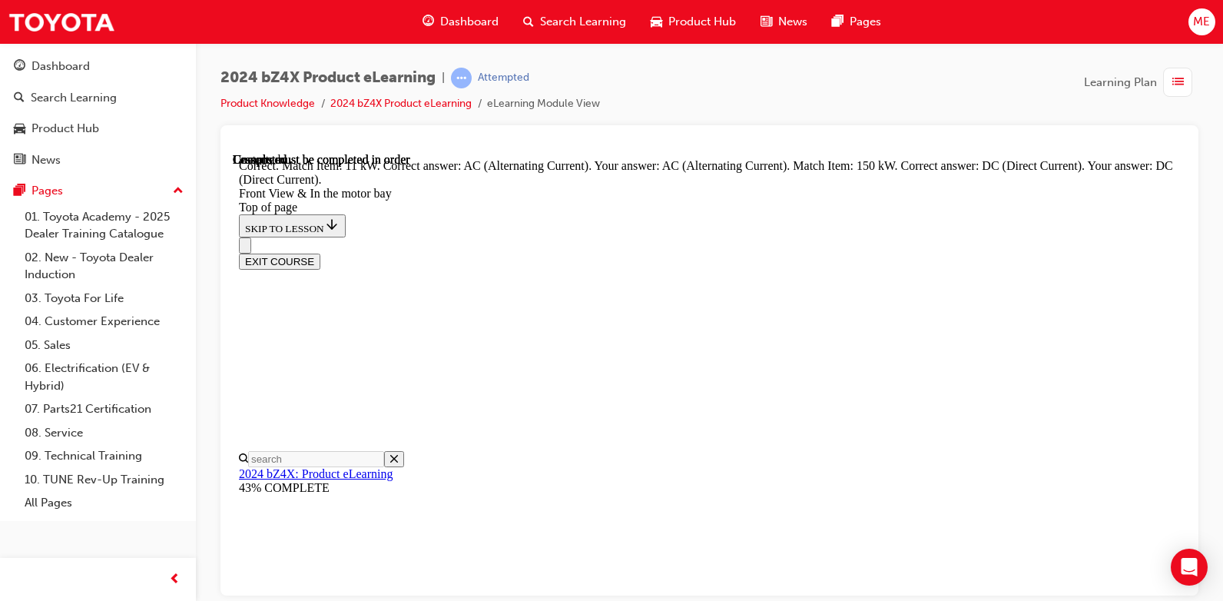
scroll to position [2692, 0]
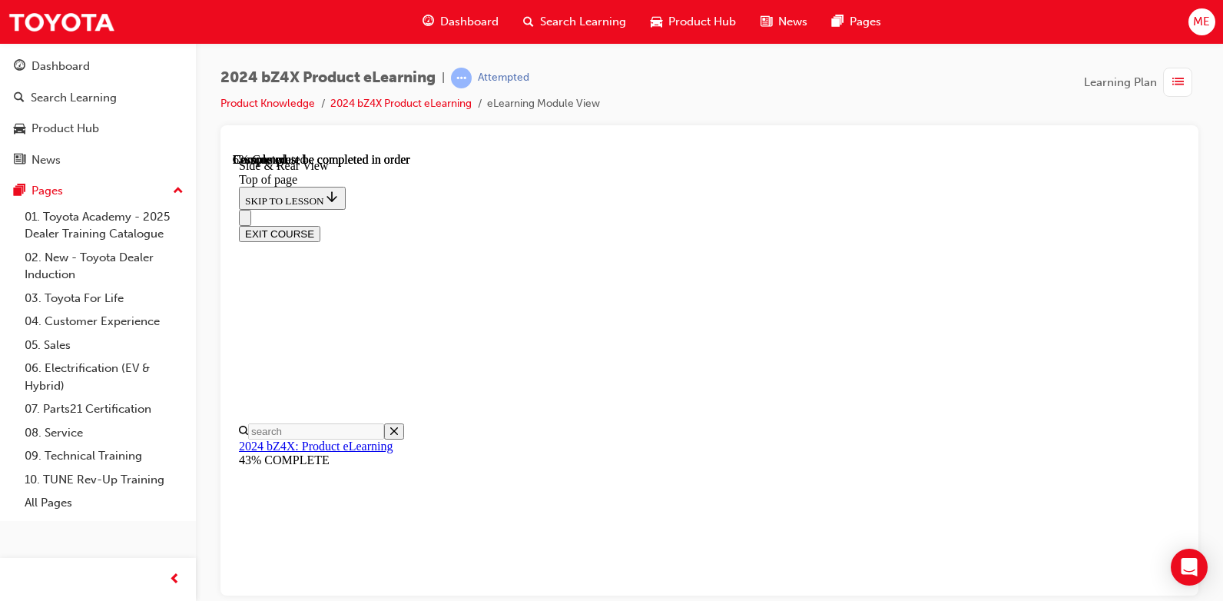
scroll to position [432, 0]
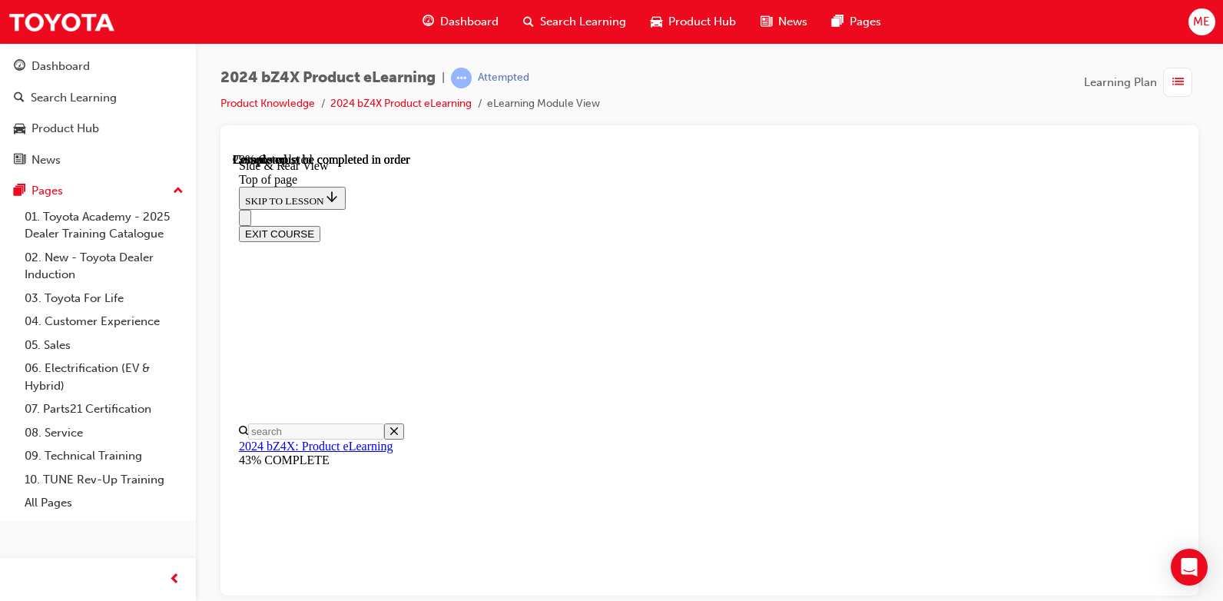
scroll to position [1357, 0]
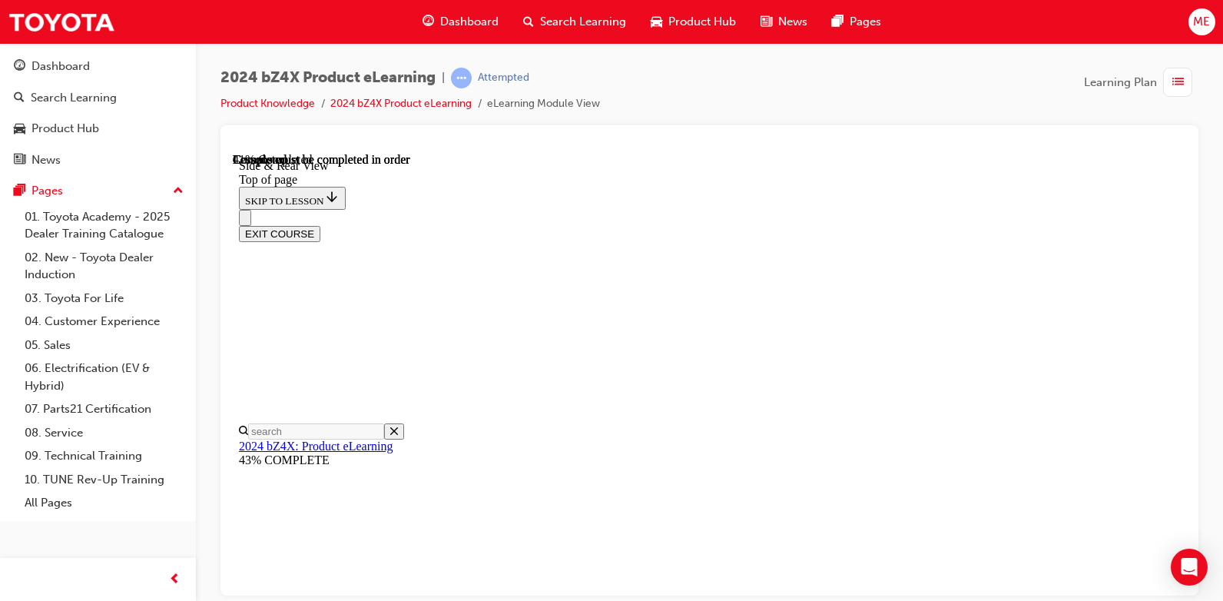
scroll to position [2399, 0]
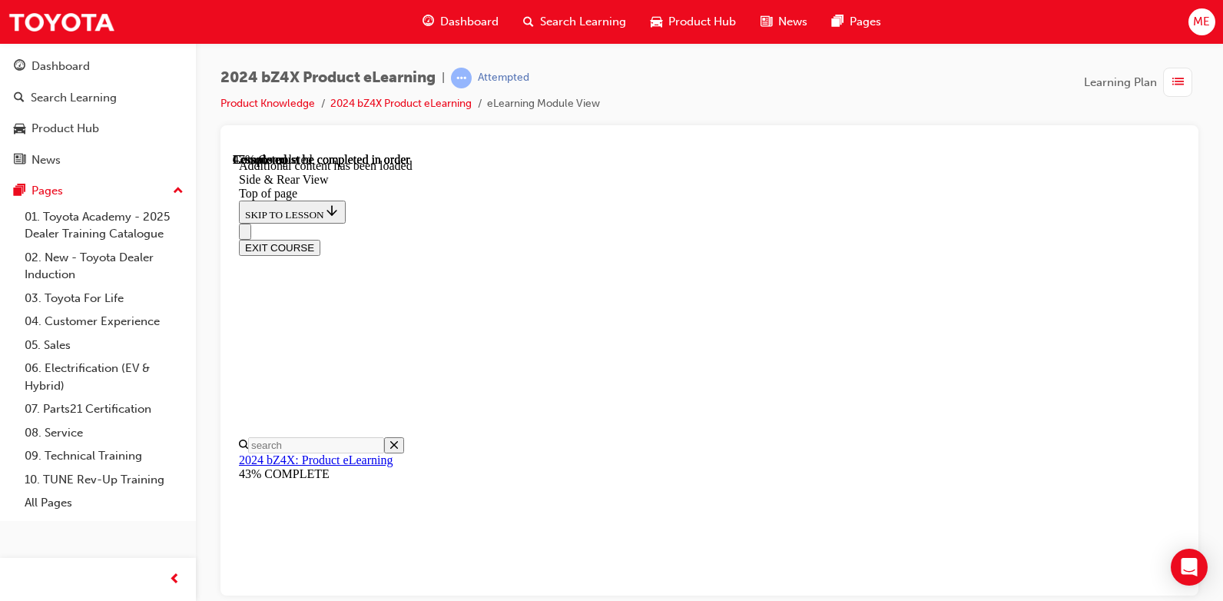
scroll to position [2912, 0]
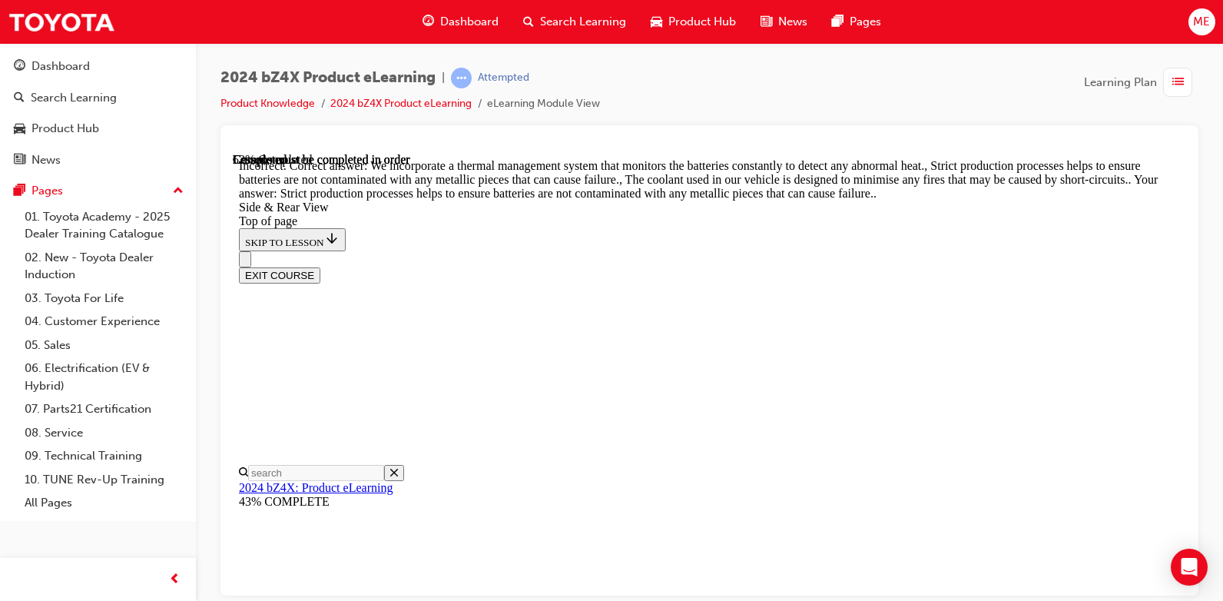
scroll to position [3219, 0]
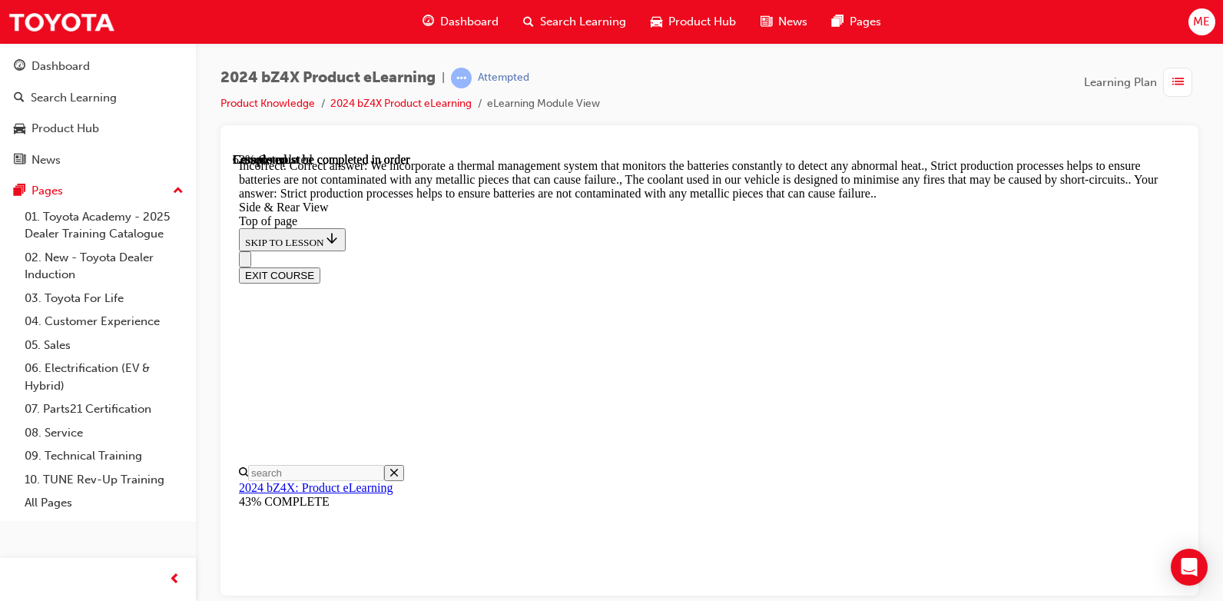
scroll to position [2936, 0]
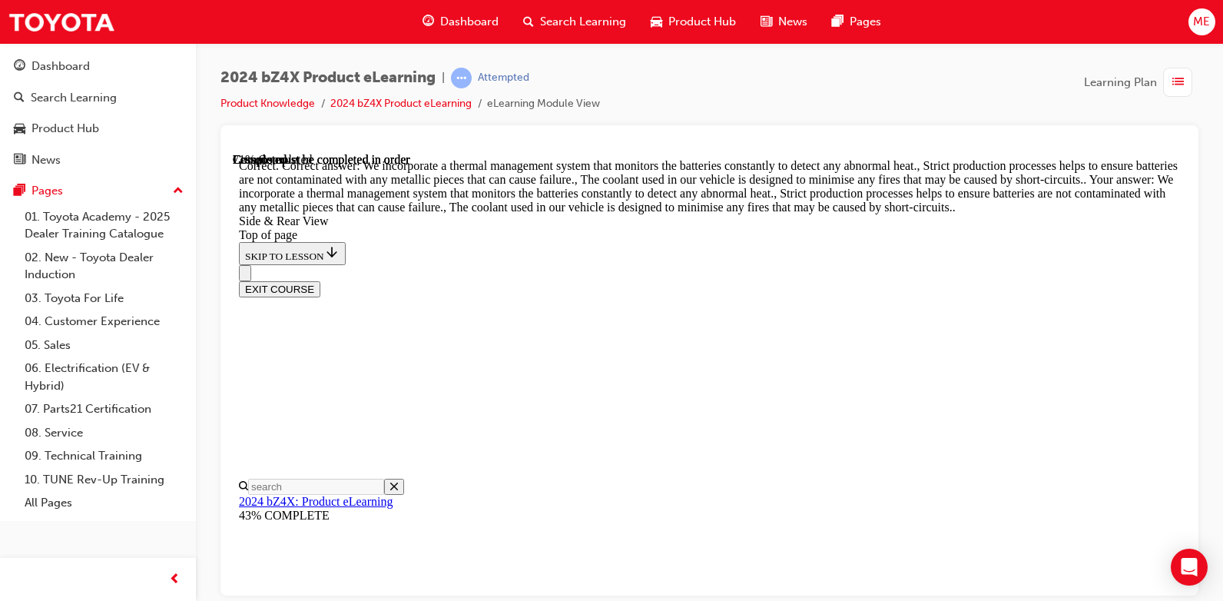
scroll to position [4192, 0]
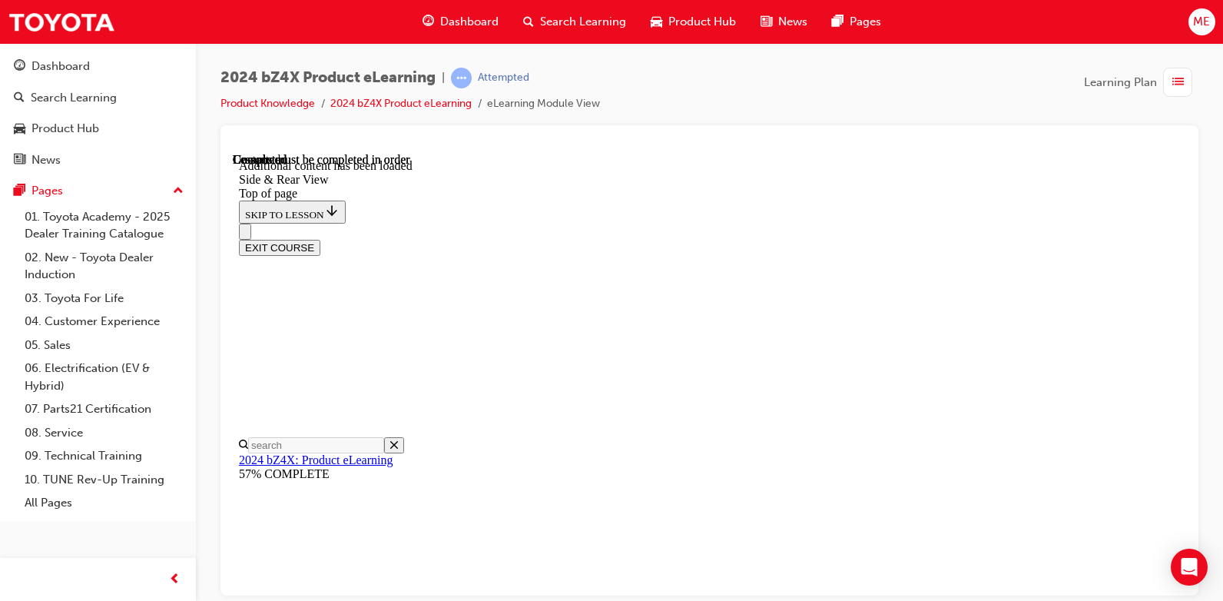
scroll to position [5203, 0]
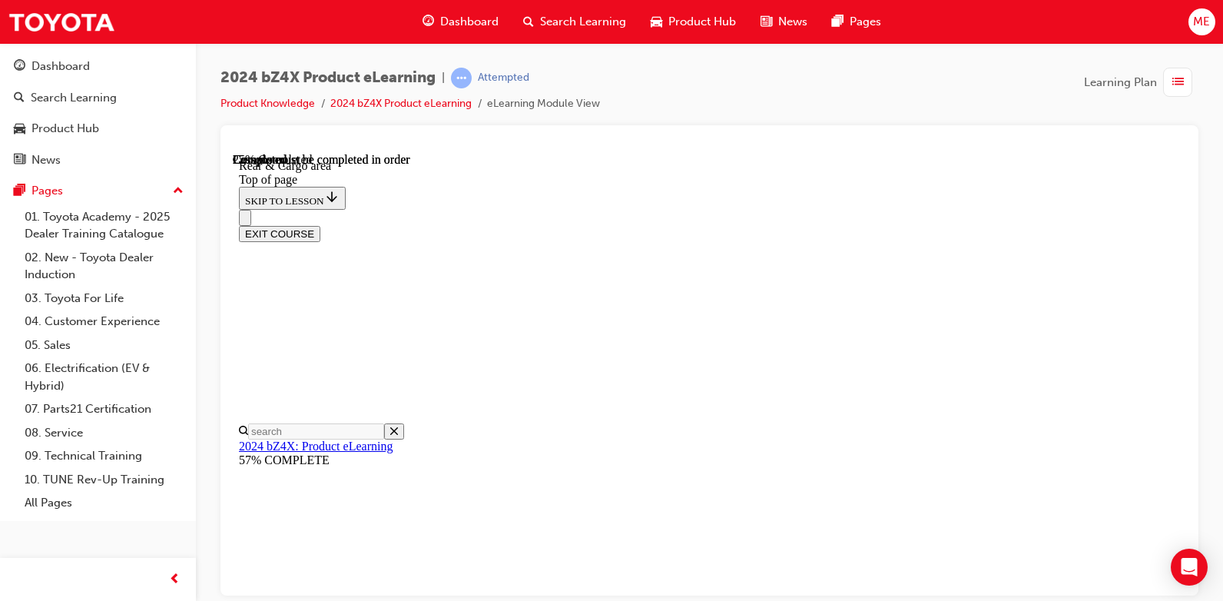
scroll to position [432, 0]
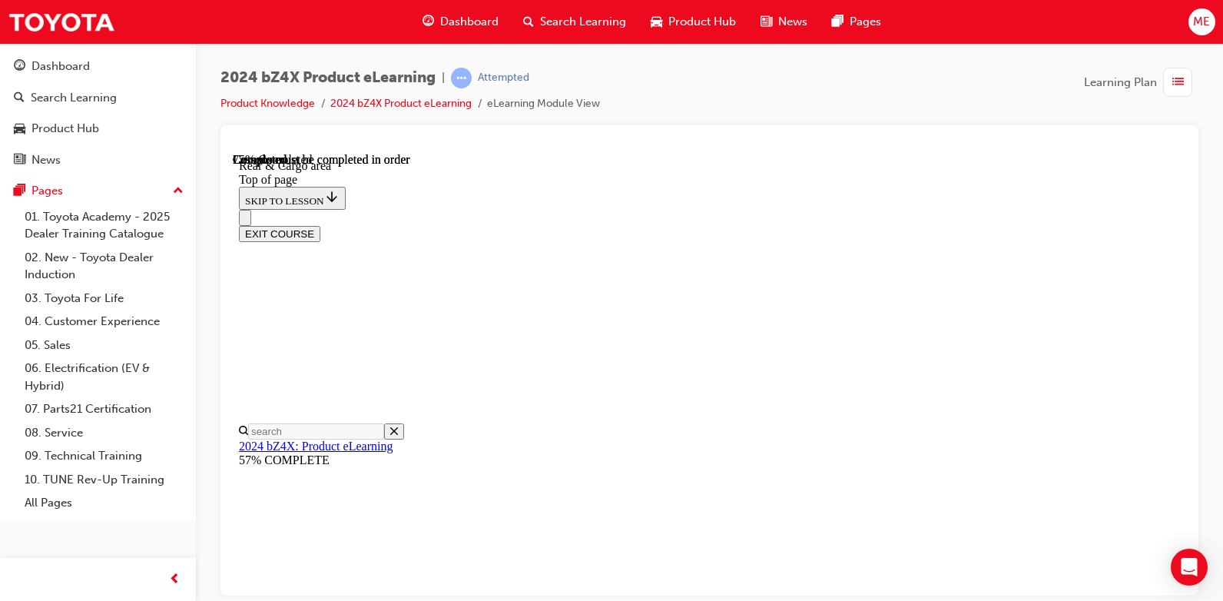
scroll to position [1142, 0]
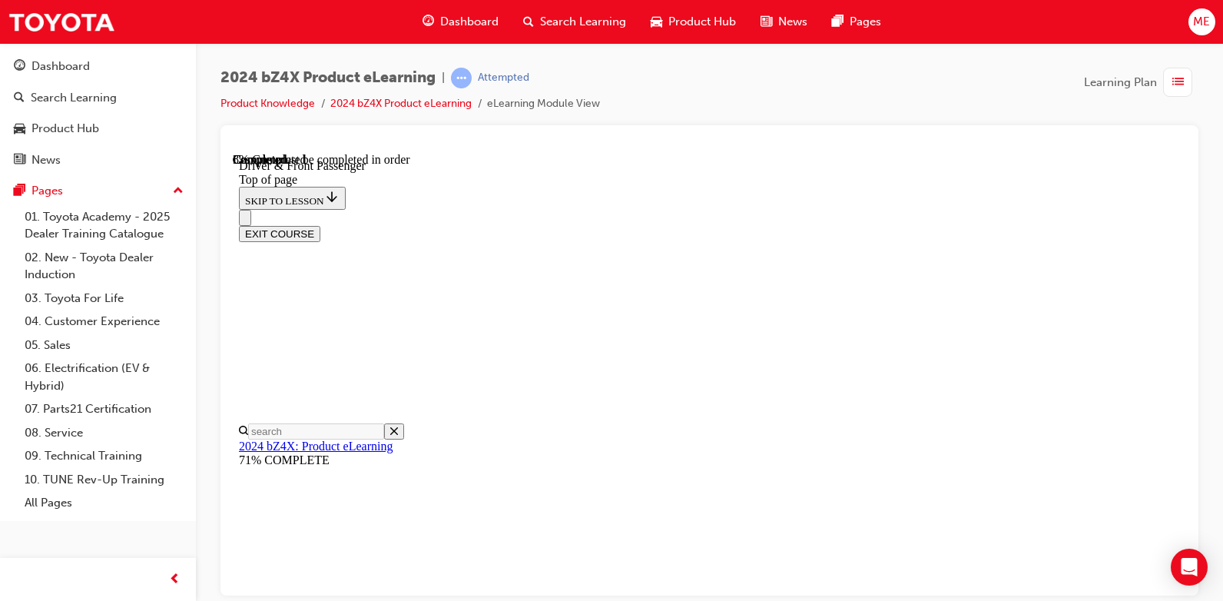
scroll to position [167, 0]
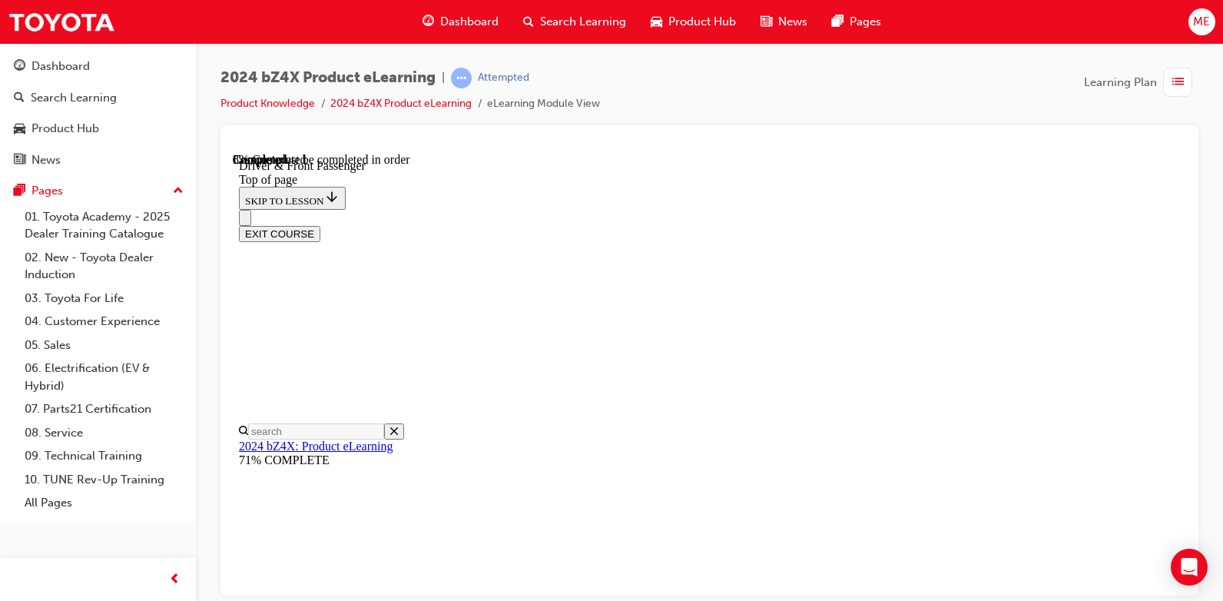
scroll to position [0, 0]
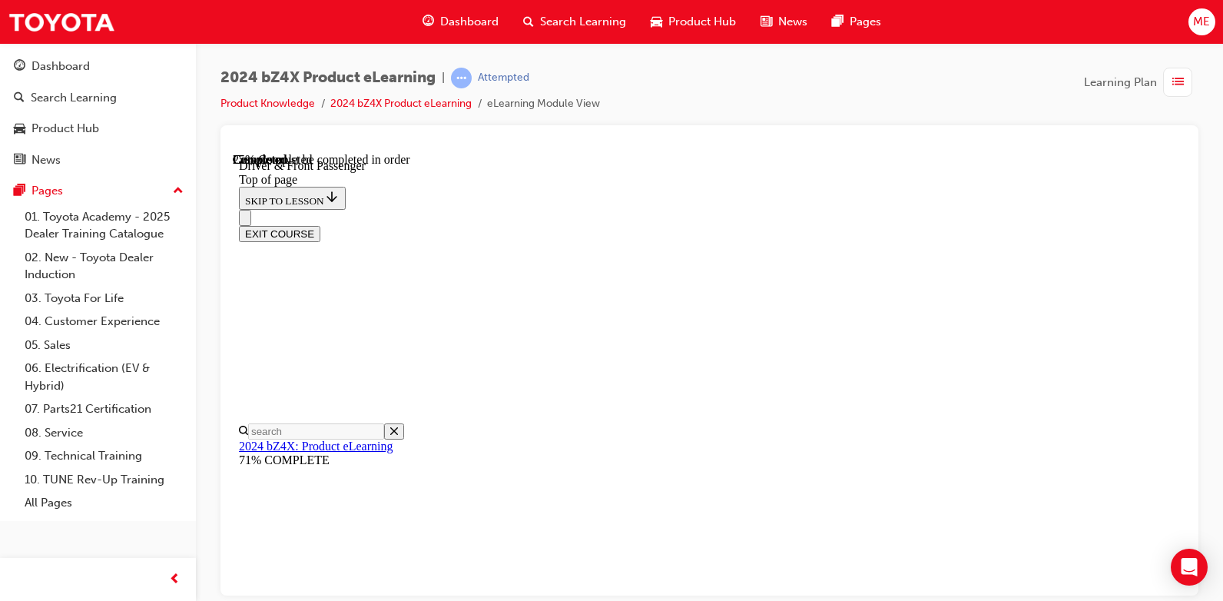
drag, startPoint x: 678, startPoint y: 548, endPoint x: 692, endPoint y: 548, distance: 13.8
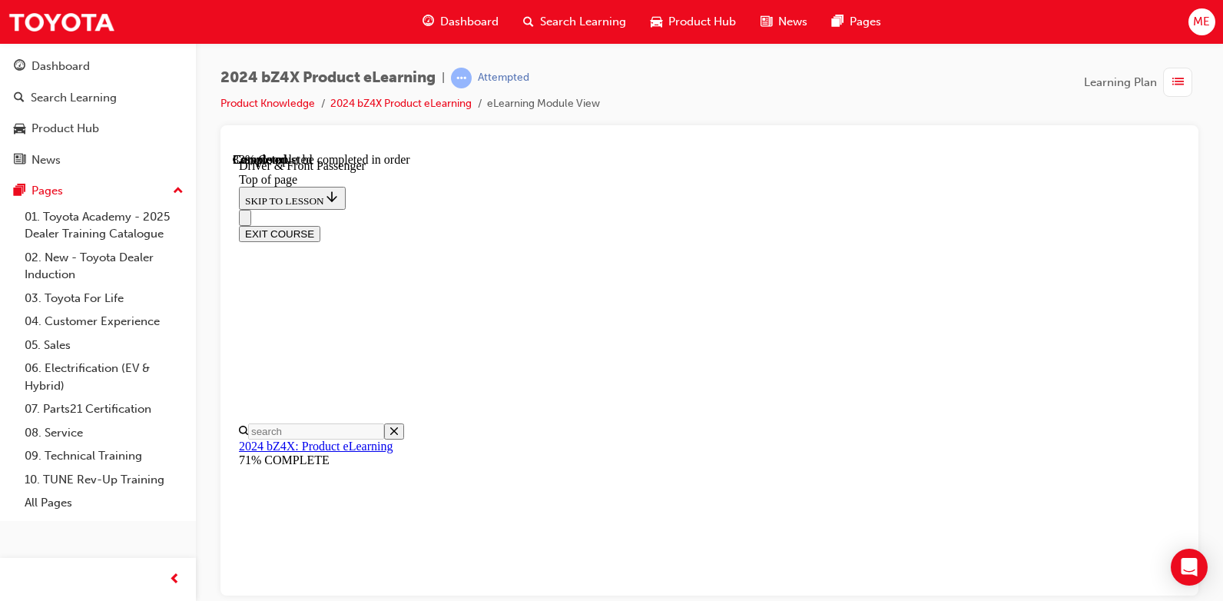
scroll to position [274, 0]
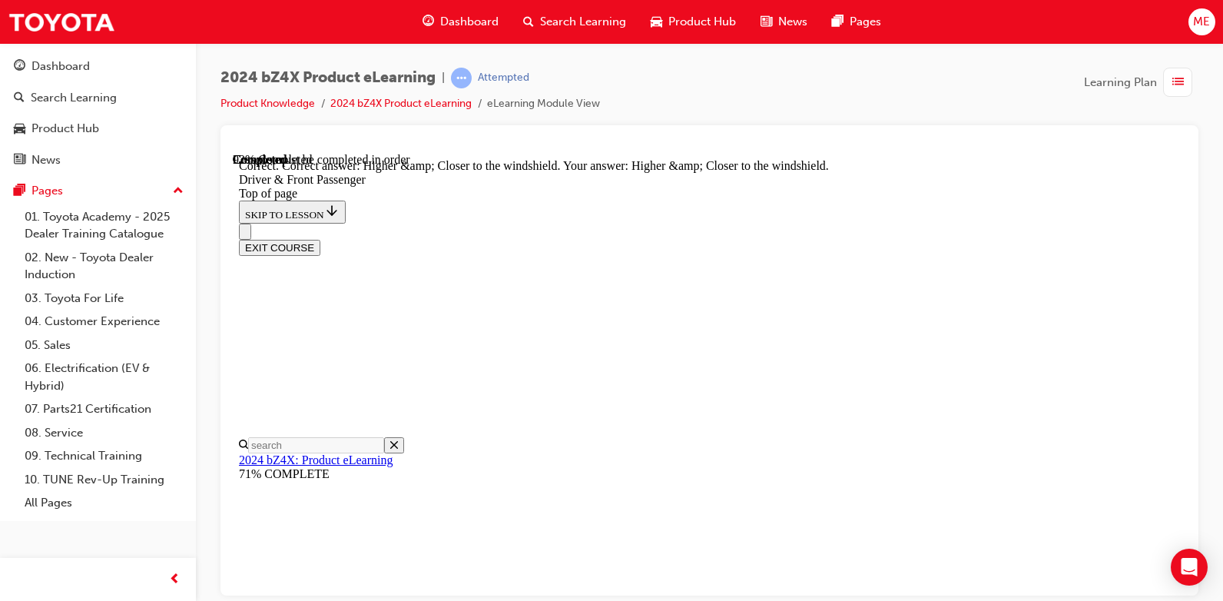
scroll to position [3831, 0]
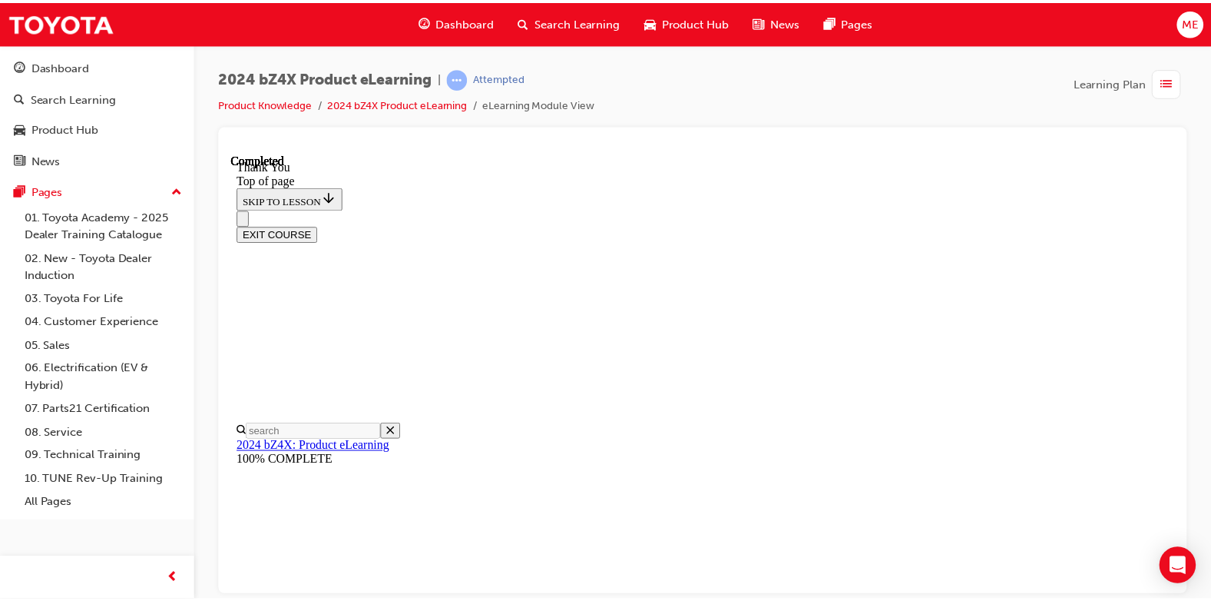
scroll to position [737, 0]
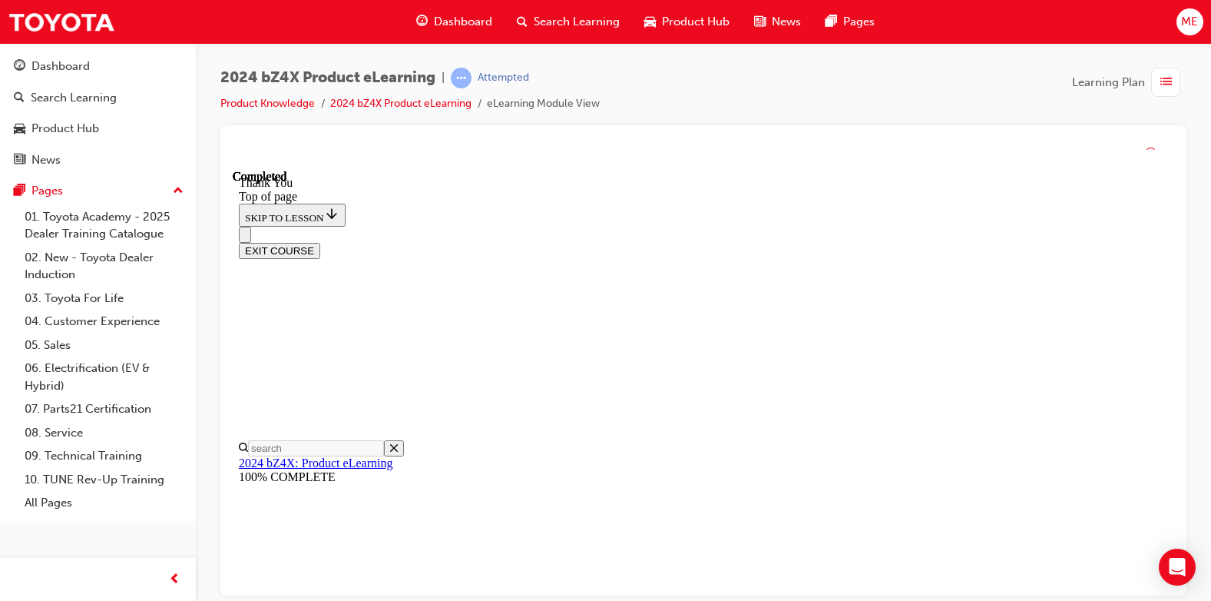
click at [320, 243] on button "EXIT COURSE" at bounding box center [279, 251] width 81 height 16
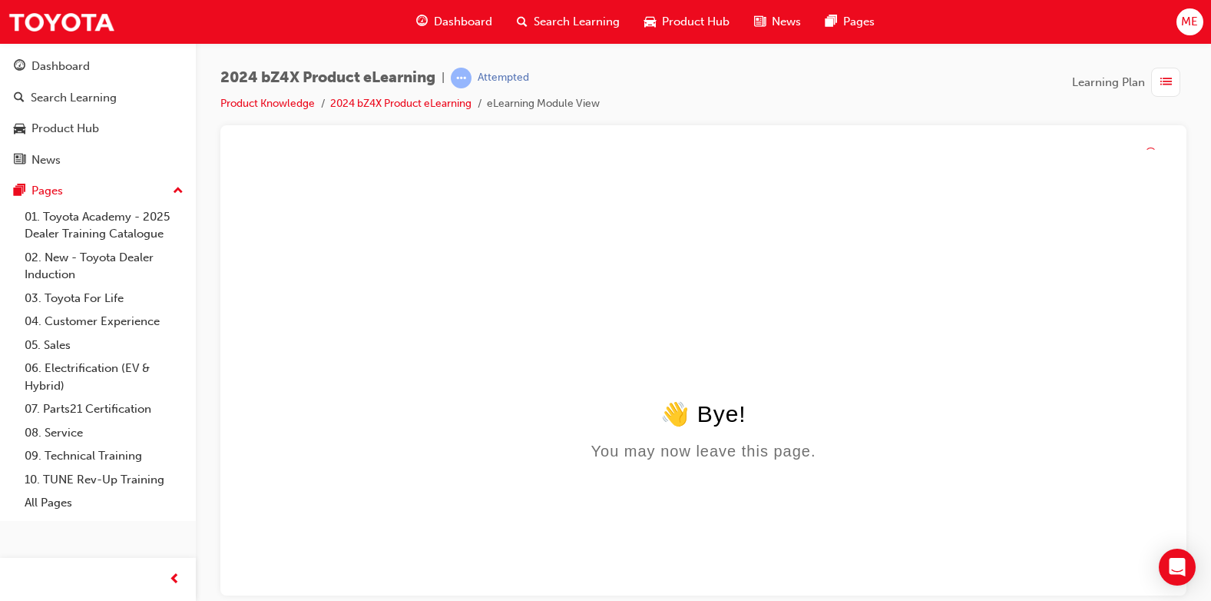
scroll to position [0, 0]
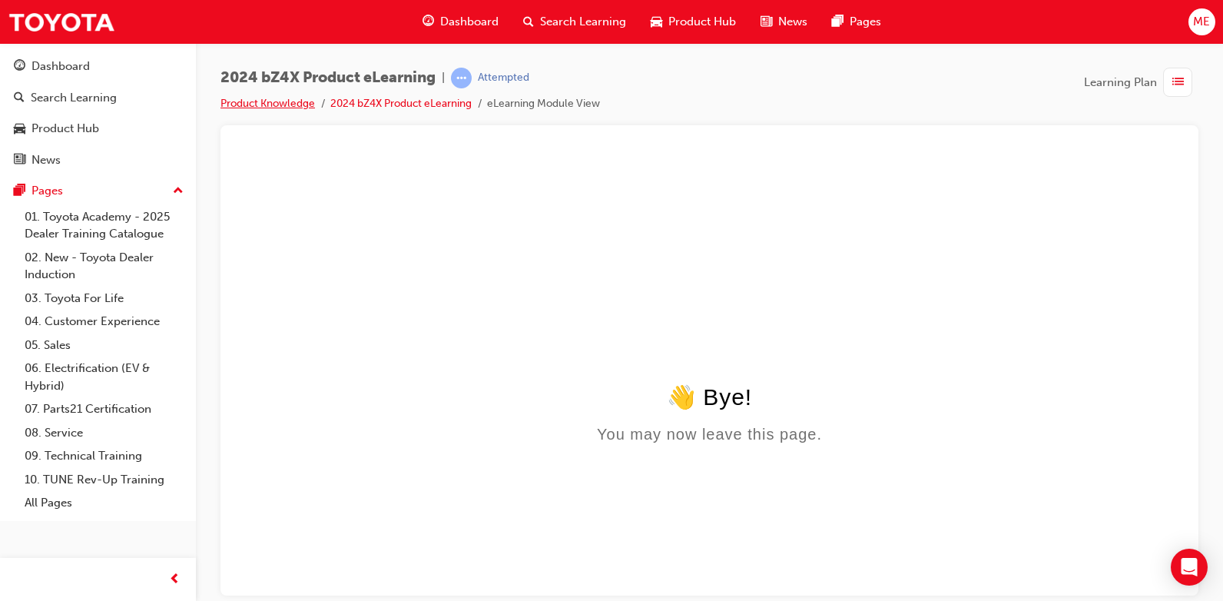
click at [299, 100] on link "Product Knowledge" at bounding box center [267, 103] width 94 height 13
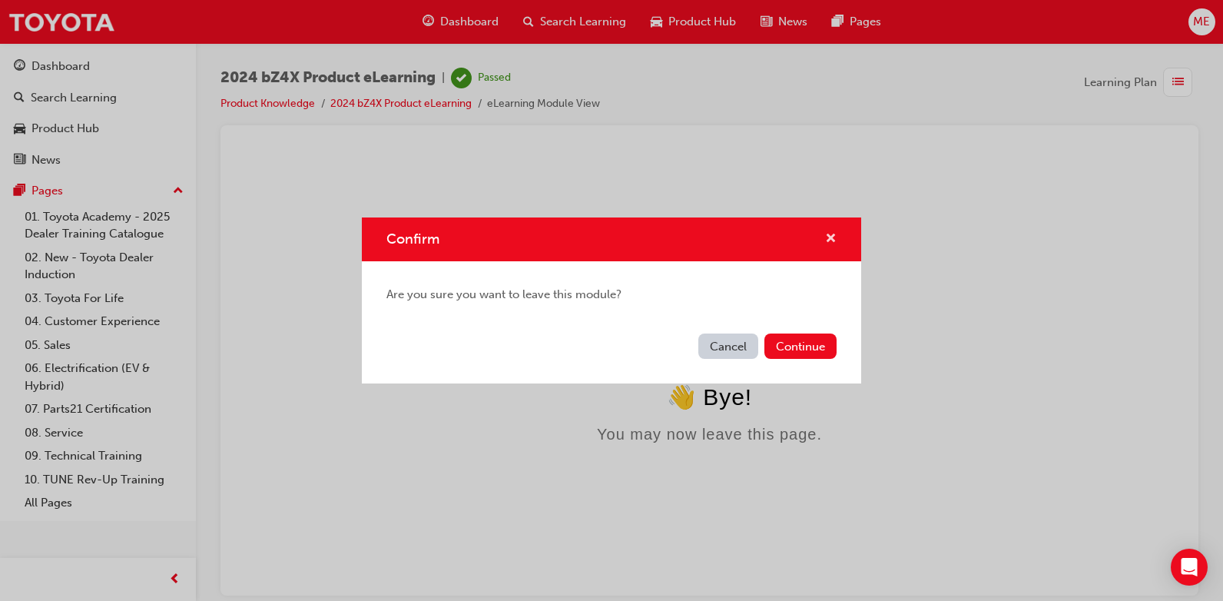
click at [829, 239] on span "cross-icon" at bounding box center [831, 240] width 12 height 14
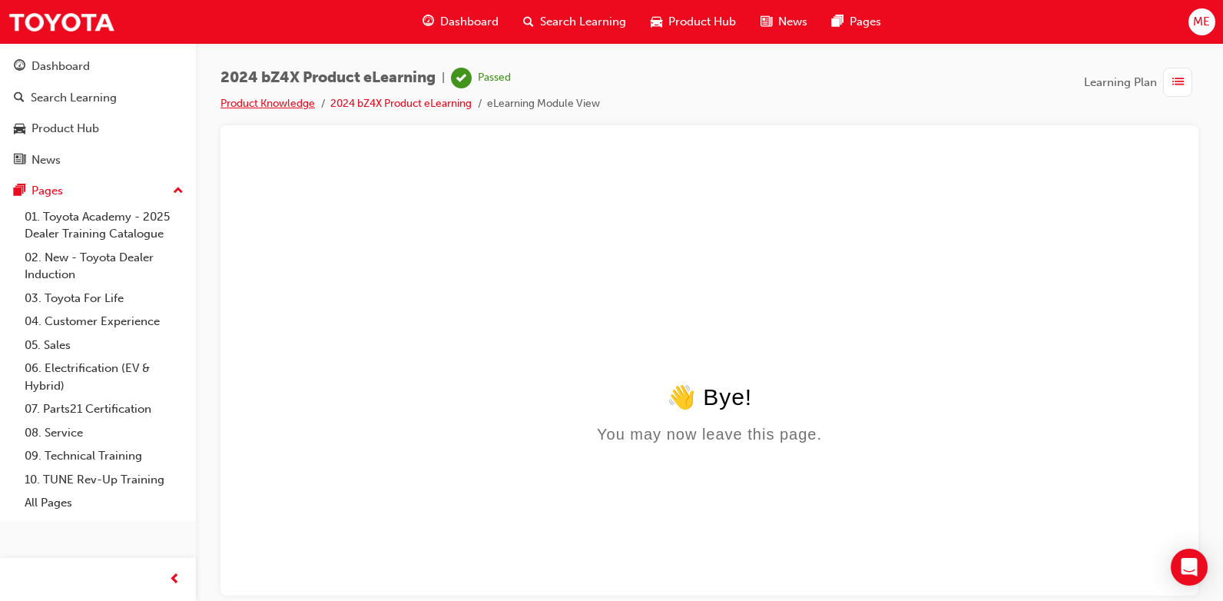
click at [263, 101] on link "Product Knowledge" at bounding box center [267, 103] width 94 height 13
